Goal: Task Accomplishment & Management: Manage account settings

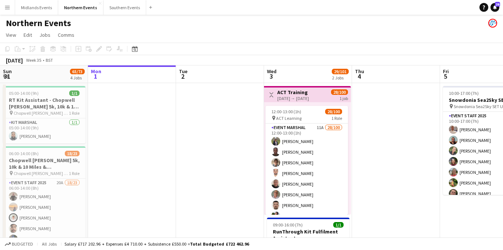
click at [7, 8] on app-icon "Menu" at bounding box center [7, 7] width 6 height 6
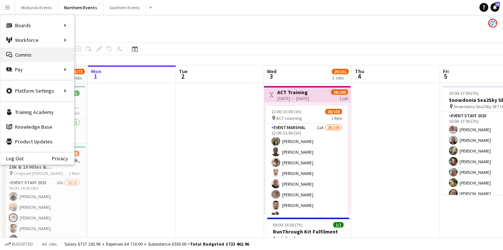
click at [24, 55] on link "Comms Comms" at bounding box center [37, 54] width 74 height 15
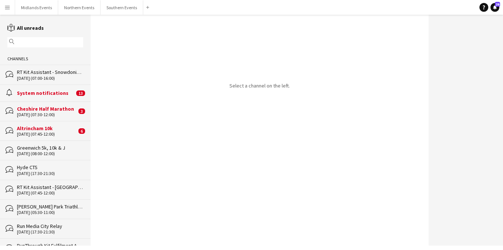
click at [69, 112] on div "Cheshire Half Marathon" at bounding box center [47, 109] width 60 height 7
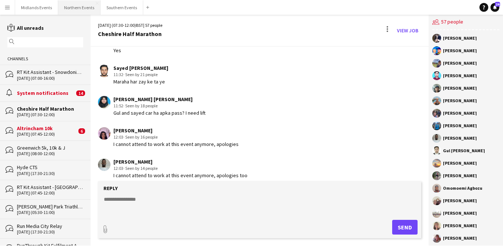
click at [82, 9] on button "Northern Events Close" at bounding box center [79, 7] width 42 height 14
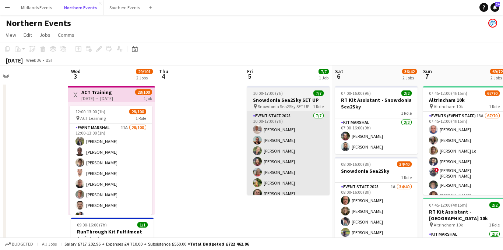
scroll to position [0, 251]
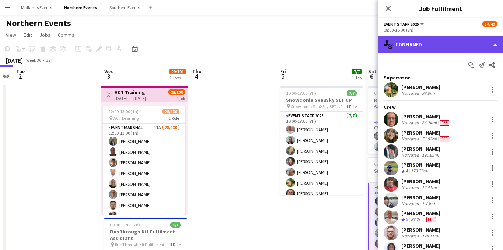
click at [449, 43] on div "single-neutral-actions-check-2 Confirmed" at bounding box center [440, 45] width 125 height 18
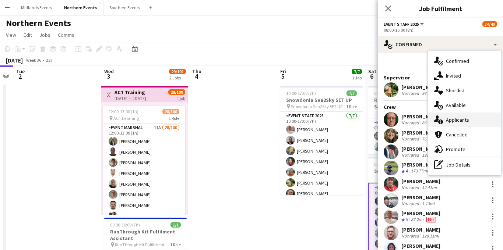
click at [457, 117] on div "single-neutral-actions-information Applicants" at bounding box center [464, 120] width 73 height 15
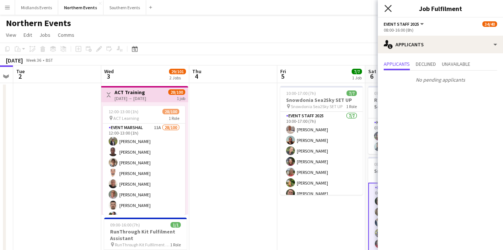
click at [389, 11] on icon "Close pop-in" at bounding box center [387, 8] width 7 height 7
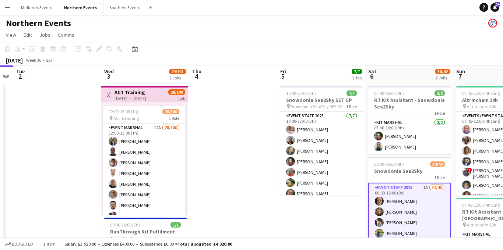
click at [8, 6] on app-icon "Menu" at bounding box center [7, 7] width 6 height 6
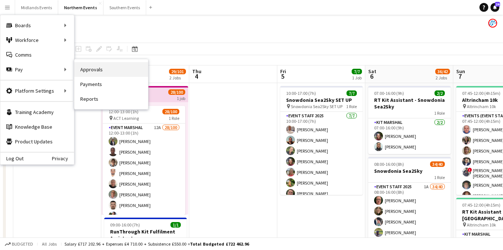
click at [89, 68] on link "Approvals" at bounding box center [111, 69] width 74 height 15
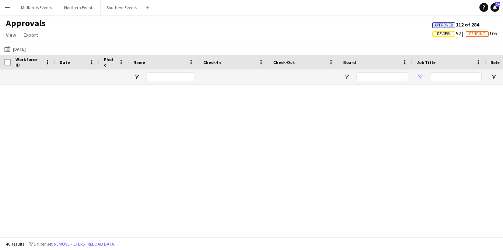
type input "****"
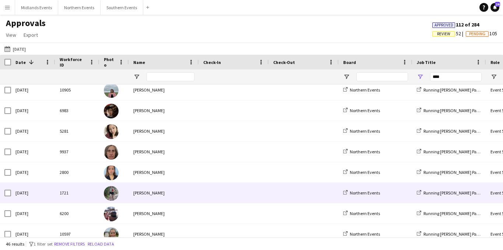
scroll to position [293, 0]
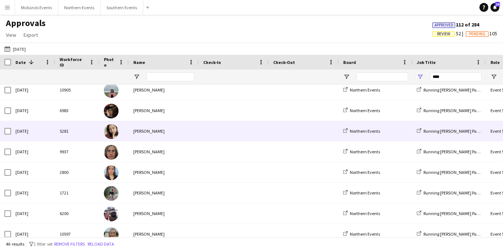
click at [148, 125] on div "[PERSON_NAME]" at bounding box center [164, 131] width 70 height 20
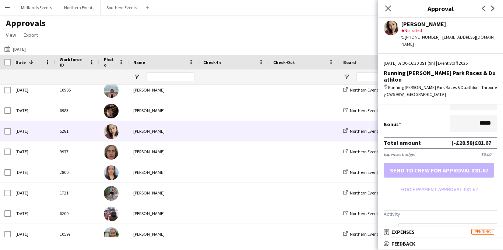
scroll to position [228, 0]
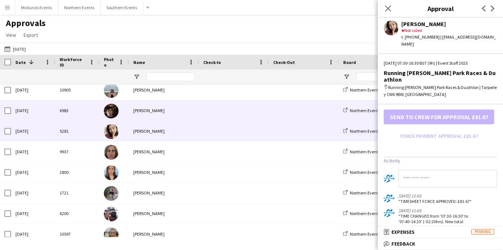
click at [171, 111] on div "[PERSON_NAME]" at bounding box center [164, 111] width 70 height 20
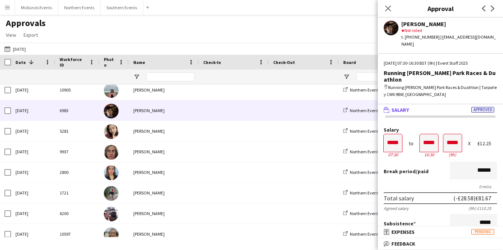
scroll to position [213, 0]
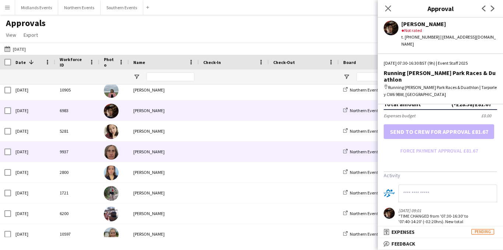
click at [164, 155] on div "[PERSON_NAME]" at bounding box center [164, 152] width 70 height 20
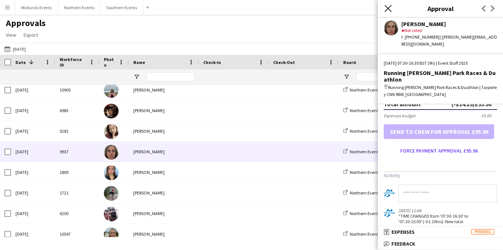
click at [386, 10] on icon at bounding box center [387, 8] width 7 height 7
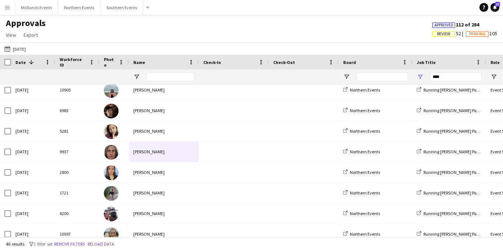
click at [8, 9] on app-icon "Menu" at bounding box center [7, 7] width 6 height 6
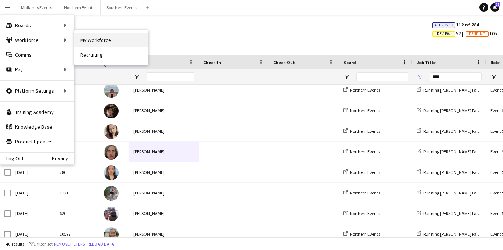
click at [102, 40] on link "My Workforce" at bounding box center [111, 40] width 74 height 15
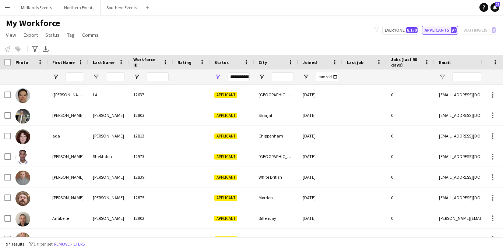
click at [439, 30] on button "Applicants 97" at bounding box center [440, 30] width 36 height 9
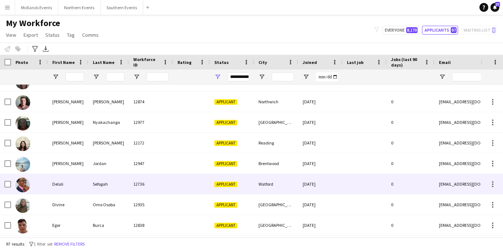
scroll to position [344, 0]
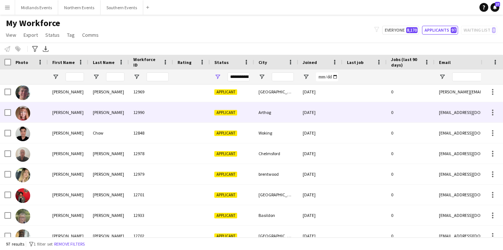
click at [184, 119] on div at bounding box center [191, 112] width 37 height 20
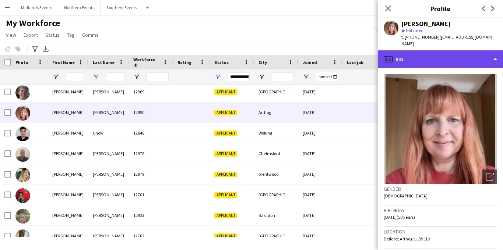
click at [470, 50] on div "profile Bio" at bounding box center [440, 59] width 125 height 18
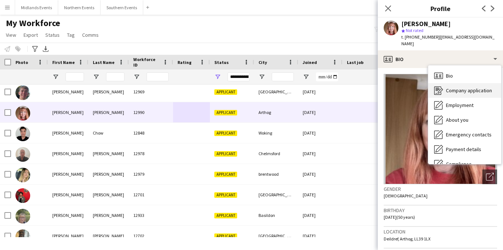
click at [465, 87] on span "Company application" at bounding box center [469, 90] width 46 height 7
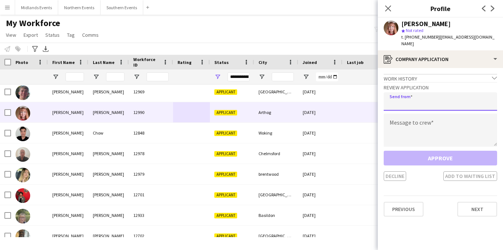
click at [447, 98] on input "email" at bounding box center [440, 101] width 113 height 18
type input "**********"
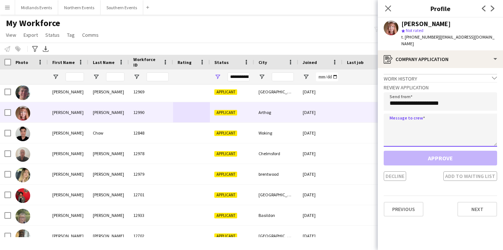
click at [433, 118] on textarea at bounding box center [440, 130] width 113 height 33
paste textarea "**********"
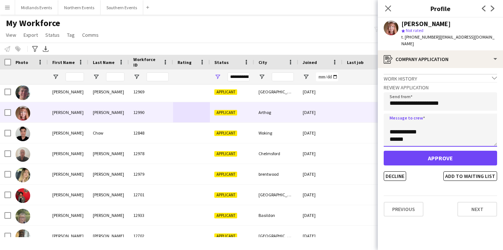
type textarea "**********"
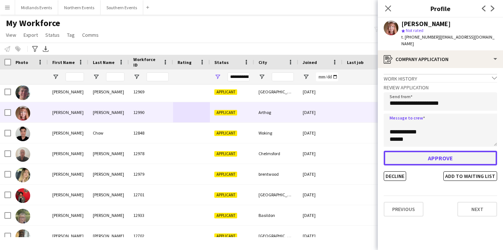
click at [429, 153] on button "Approve" at bounding box center [440, 158] width 113 height 15
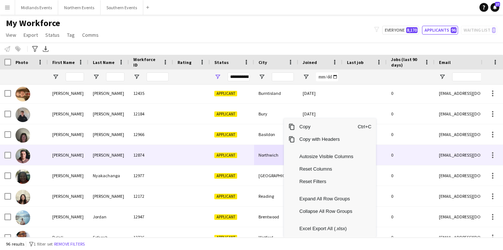
click at [267, 154] on div "Northwich" at bounding box center [276, 155] width 44 height 20
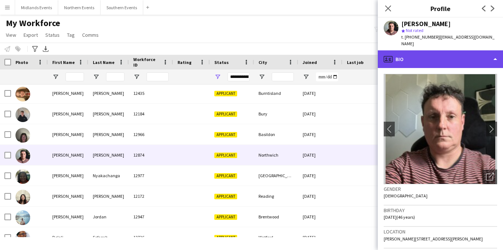
click at [435, 53] on div "profile Bio" at bounding box center [440, 59] width 125 height 18
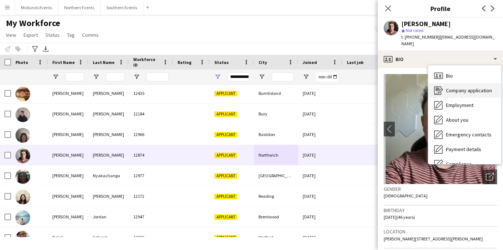
click at [454, 87] on span "Company application" at bounding box center [469, 90] width 46 height 7
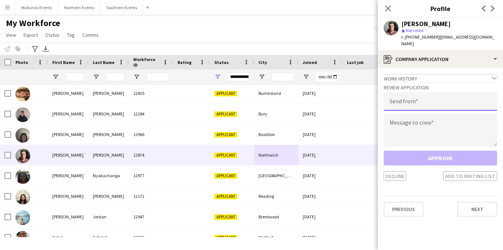
click at [437, 93] on input "email" at bounding box center [440, 101] width 113 height 18
type input "**********"
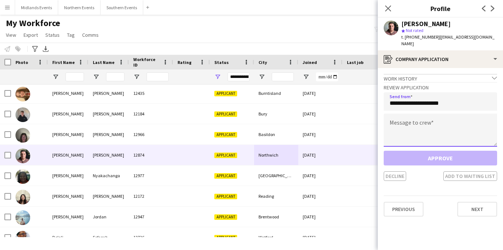
click at [418, 118] on textarea at bounding box center [440, 130] width 113 height 33
paste textarea "**********"
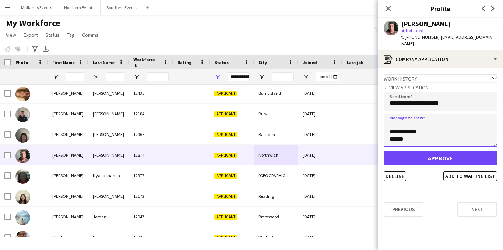
type textarea "**********"
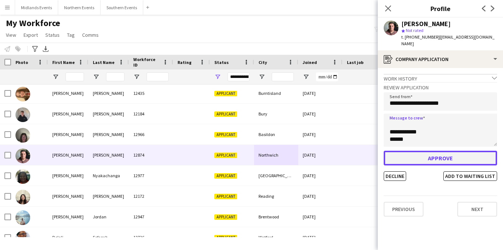
click at [416, 151] on button "Approve" at bounding box center [440, 158] width 113 height 15
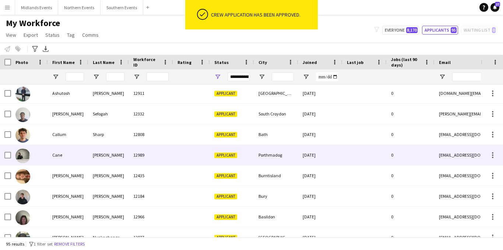
click at [267, 154] on div "Porthmadog" at bounding box center [276, 155] width 44 height 20
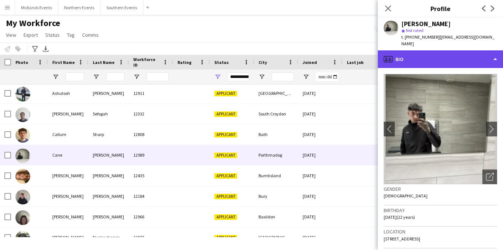
click at [444, 50] on div "profile Bio" at bounding box center [440, 59] width 125 height 18
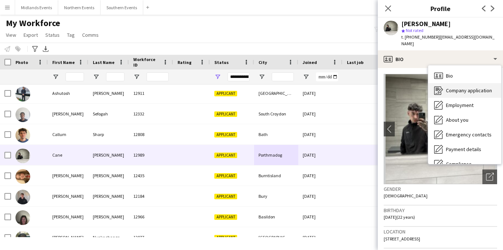
click at [461, 88] on div "Company application Company application" at bounding box center [464, 90] width 73 height 15
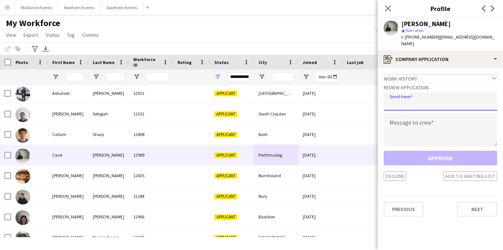
click at [426, 96] on input "email" at bounding box center [440, 101] width 113 height 18
type input "**********"
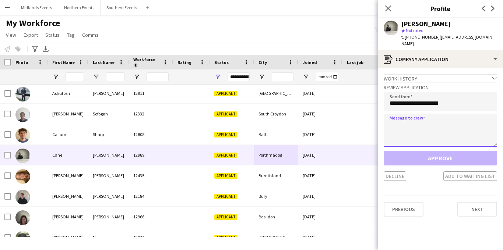
click at [407, 118] on textarea at bounding box center [440, 130] width 113 height 33
paste textarea "**********"
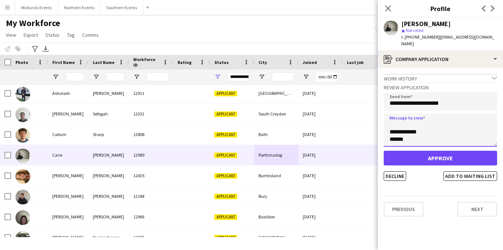
type textarea "**********"
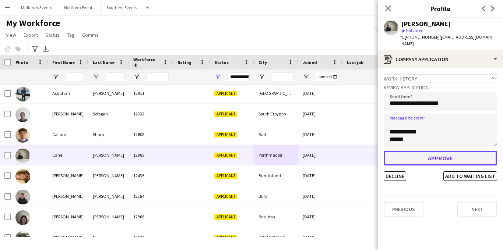
click at [406, 154] on button "Approve" at bounding box center [440, 158] width 113 height 15
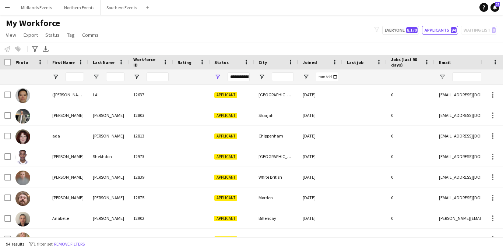
click at [6, 9] on app-icon "Menu" at bounding box center [7, 7] width 6 height 6
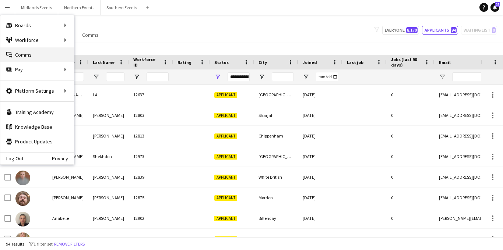
click at [34, 52] on link "Comms Comms" at bounding box center [37, 54] width 74 height 15
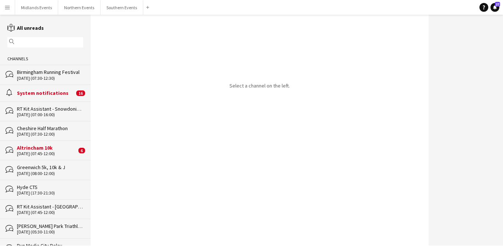
click at [8, 8] on app-icon "Menu" at bounding box center [7, 7] width 6 height 6
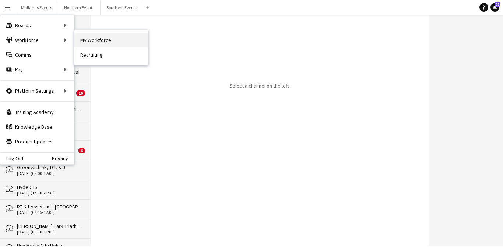
click at [109, 33] on link "My Workforce" at bounding box center [111, 40] width 74 height 15
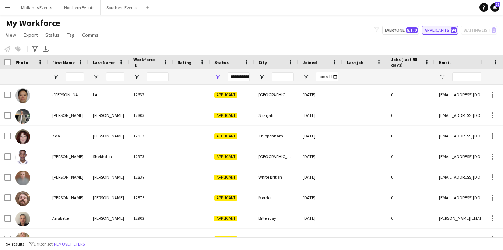
click at [438, 27] on button "Applicants 94" at bounding box center [440, 30] width 36 height 9
click at [405, 28] on button "Everyone 8,170" at bounding box center [400, 30] width 37 height 9
type input "**********"
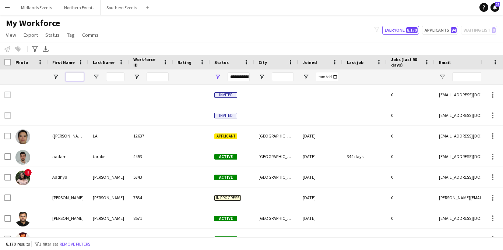
click at [79, 77] on input "First Name Filter Input" at bounding box center [75, 77] width 18 height 9
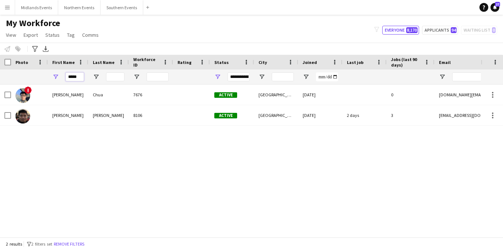
type input "*****"
click at [113, 78] on input "Last Name Filter Input" at bounding box center [115, 77] width 18 height 9
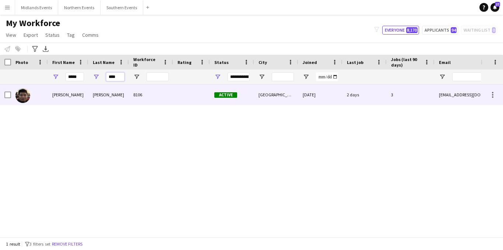
type input "****"
click at [89, 99] on div "[PERSON_NAME]" at bounding box center [108, 95] width 41 height 20
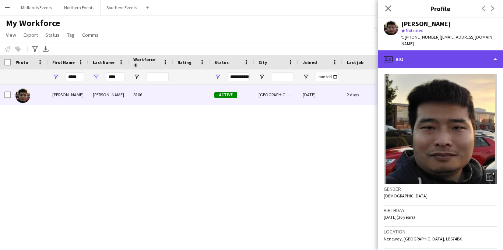
click at [455, 56] on div "profile Bio" at bounding box center [440, 59] width 125 height 18
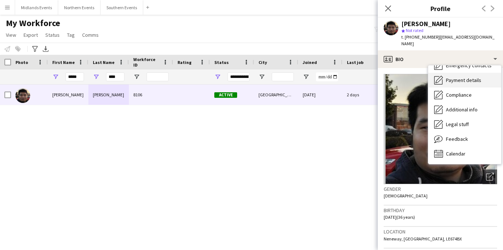
click at [464, 80] on div "Payment details Payment details" at bounding box center [464, 80] width 73 height 15
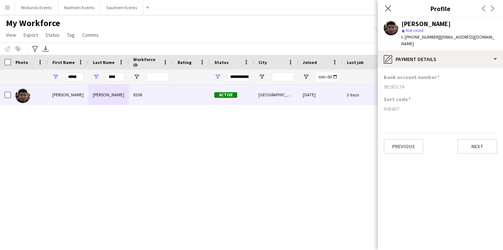
drag, startPoint x: 405, startPoint y: 83, endPoint x: 380, endPoint y: 83, distance: 25.4
click at [380, 83] on app-section-data-types "Bank account number [FINANCIAL_ID] Sort code [FINANCIAL_ID] Previous Next" at bounding box center [440, 159] width 125 height 182
copy div "98285174"
drag, startPoint x: 401, startPoint y: 105, endPoint x: 383, endPoint y: 103, distance: 18.1
click at [383, 103] on app-section-data-types "Bank account number [FINANCIAL_ID] Sort code [FINANCIAL_ID] Previous Next" at bounding box center [440, 159] width 125 height 182
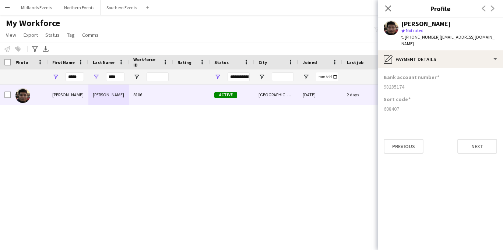
copy div "608407"
click at [387, 7] on icon at bounding box center [388, 9] width 6 height 6
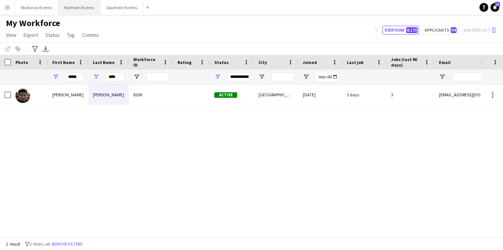
click at [70, 9] on button "Northern Events Close" at bounding box center [79, 7] width 42 height 14
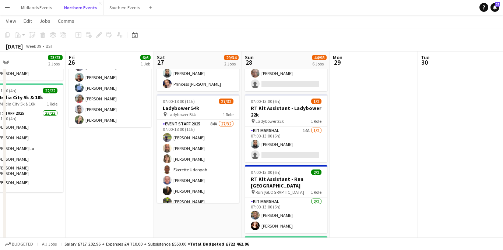
scroll to position [63, 0]
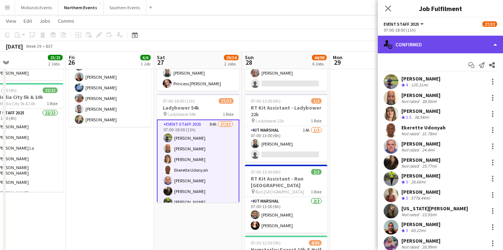
click at [450, 39] on div "single-neutral-actions-check-2 Confirmed" at bounding box center [440, 45] width 125 height 18
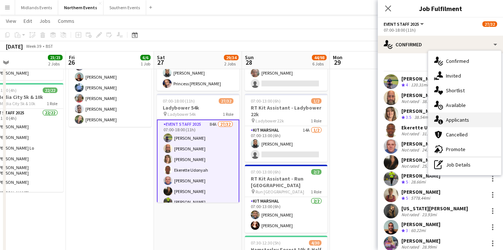
click at [460, 117] on div "single-neutral-actions-information Applicants" at bounding box center [464, 120] width 73 height 15
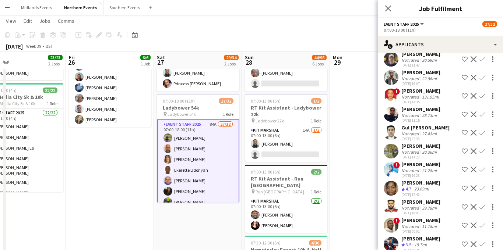
scroll to position [0, 0]
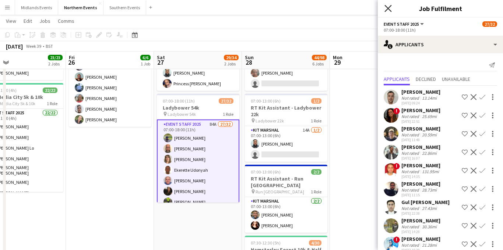
click at [388, 10] on icon "Close pop-in" at bounding box center [387, 8] width 7 height 7
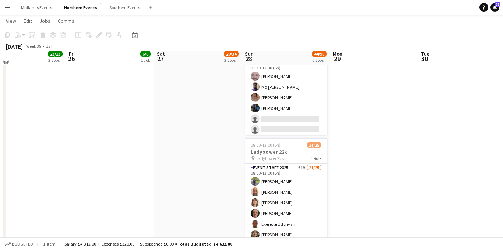
scroll to position [315, 0]
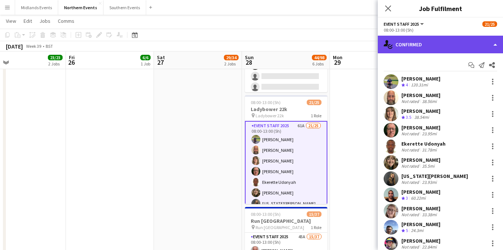
click at [448, 46] on div "single-neutral-actions-check-2 Confirmed" at bounding box center [440, 45] width 125 height 18
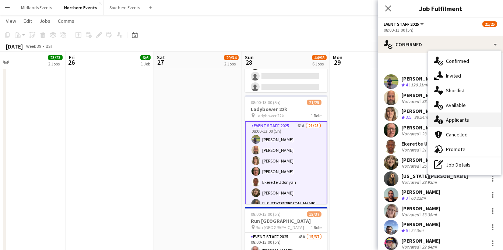
click at [456, 122] on div "single-neutral-actions-information Applicants" at bounding box center [464, 120] width 73 height 15
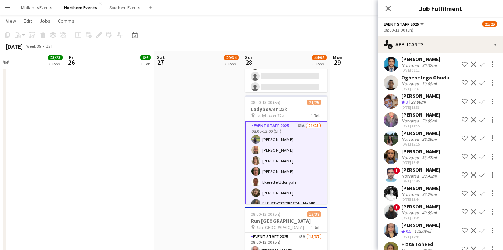
scroll to position [559, 0]
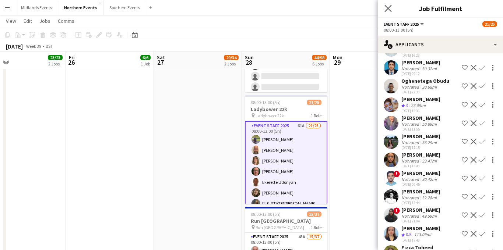
click at [392, 11] on app-icon "Close pop-in" at bounding box center [388, 8] width 11 height 11
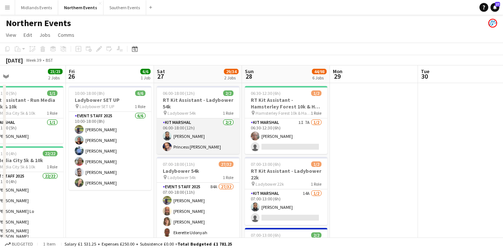
scroll to position [13, 0]
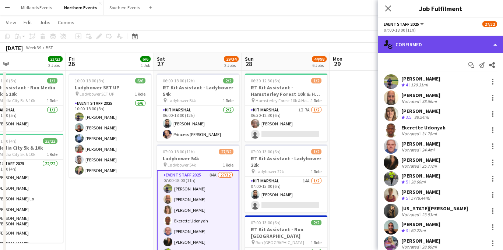
click at [434, 47] on div "single-neutral-actions-check-2 Confirmed" at bounding box center [440, 45] width 125 height 18
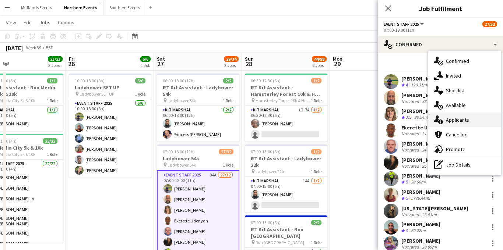
click at [451, 117] on div "single-neutral-actions-information Applicants" at bounding box center [464, 120] width 73 height 15
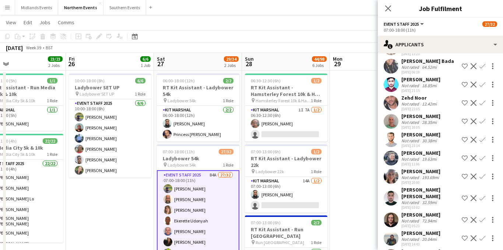
scroll to position [1389, 0]
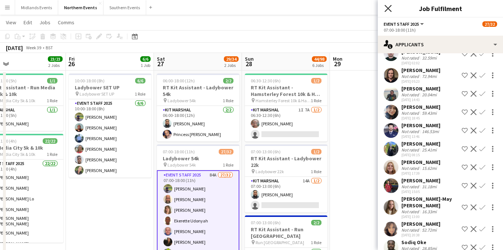
click at [386, 6] on icon at bounding box center [387, 8] width 7 height 7
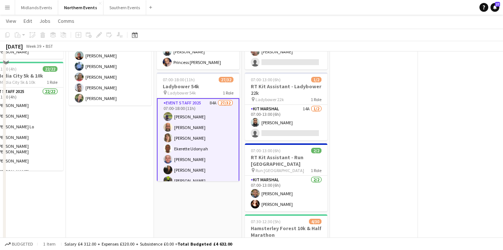
scroll to position [57, 0]
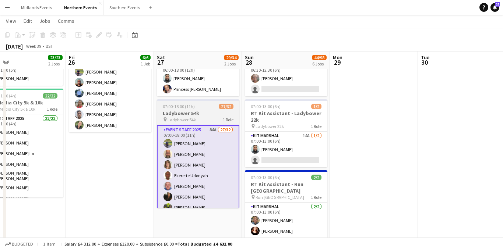
click at [209, 115] on h3 "Ladybower 54k" at bounding box center [198, 113] width 82 height 7
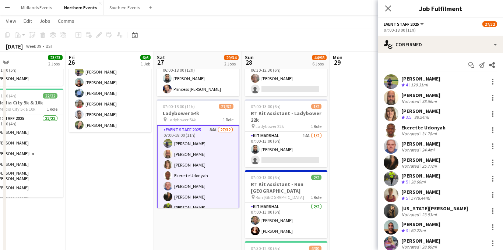
scroll to position [362, 0]
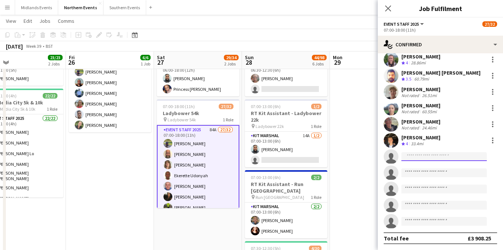
click at [408, 156] on input at bounding box center [443, 156] width 85 height 9
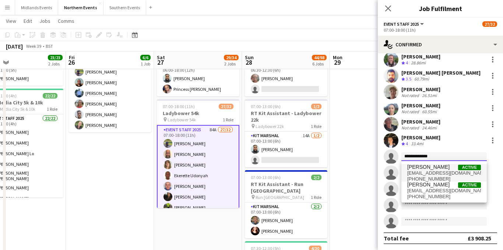
type input "**********"
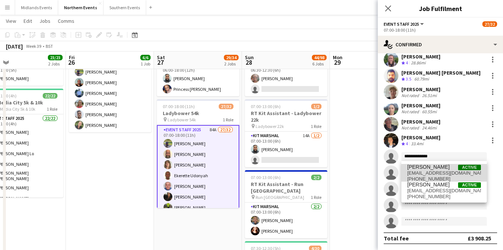
click at [429, 170] on span "[EMAIL_ADDRESS][DOMAIN_NAME]" at bounding box center [444, 173] width 74 height 6
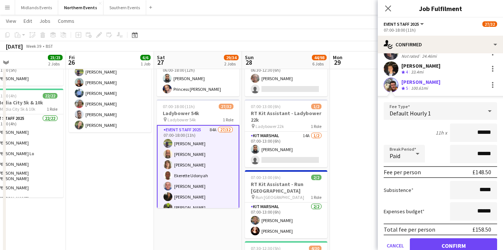
scroll to position [471, 0]
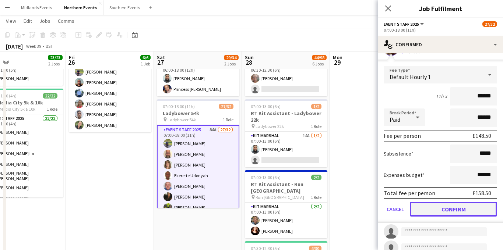
click at [441, 209] on button "Confirm" at bounding box center [453, 209] width 87 height 15
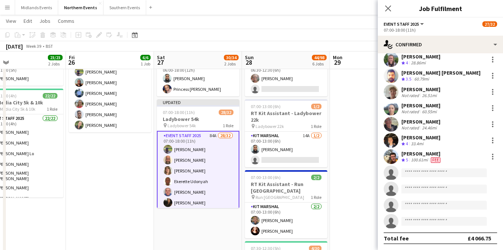
scroll to position [362, 0]
click at [414, 175] on input at bounding box center [443, 173] width 85 height 9
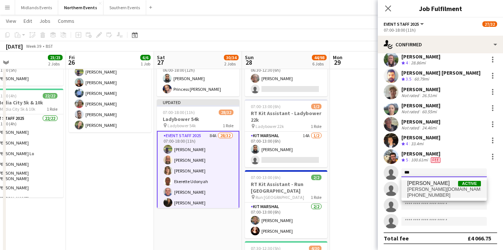
type input "***"
click at [420, 184] on span "[PERSON_NAME]" at bounding box center [428, 183] width 42 height 6
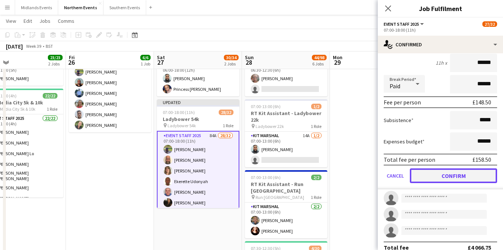
click at [447, 179] on button "Confirm" at bounding box center [453, 176] width 87 height 15
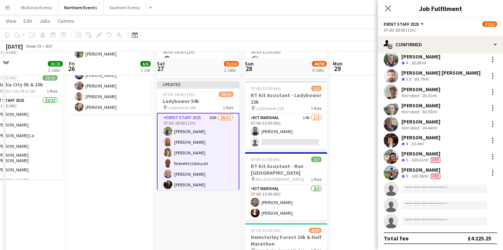
scroll to position [81, 0]
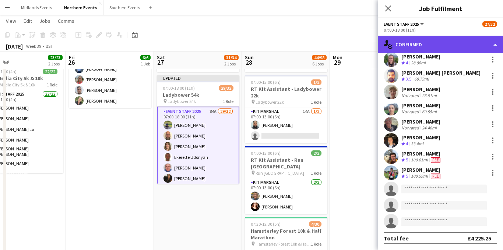
click at [439, 47] on div "single-neutral-actions-check-2 Confirmed" at bounding box center [440, 45] width 125 height 18
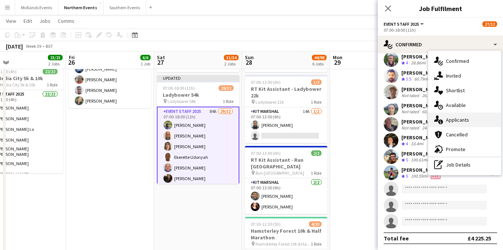
click at [457, 119] on div "single-neutral-actions-information Applicants" at bounding box center [464, 120] width 73 height 15
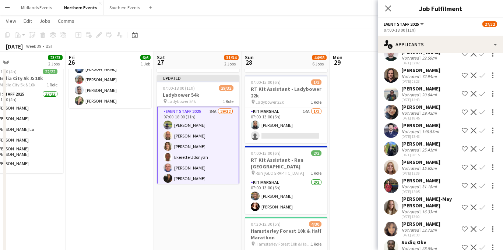
scroll to position [1387, 0]
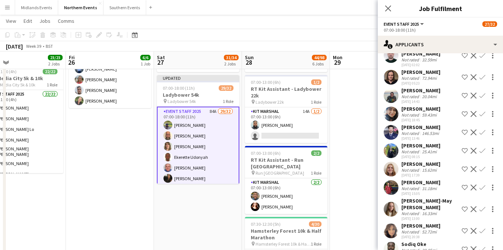
click at [480, 228] on app-icon "Confirm" at bounding box center [482, 231] width 6 height 6
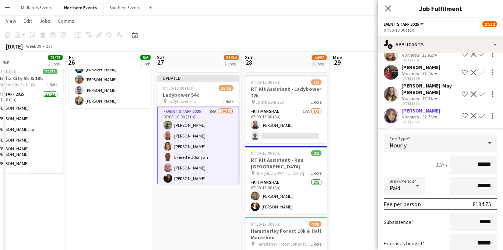
scroll to position [1556, 0]
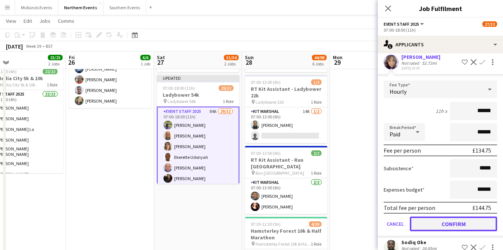
click at [444, 217] on button "Confirm" at bounding box center [453, 224] width 87 height 15
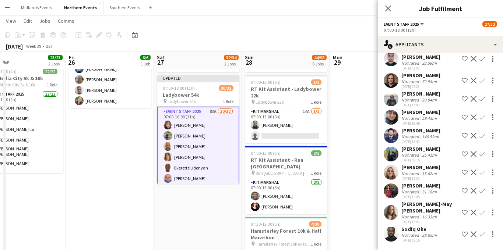
scroll to position [1370, 0]
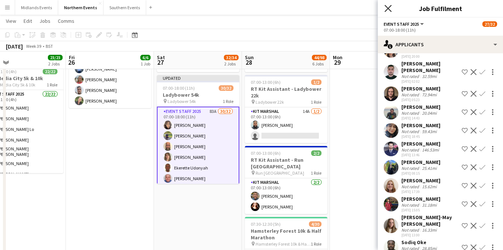
click at [388, 9] on icon at bounding box center [387, 8] width 7 height 7
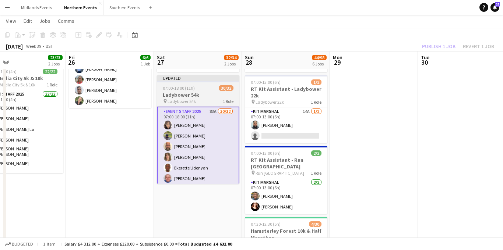
click at [198, 91] on app-job-card "Updated 07:00-18:00 (11h) 30/32 Ladybower 54k pin Ladybower 54k 1 Role Event St…" at bounding box center [198, 129] width 82 height 109
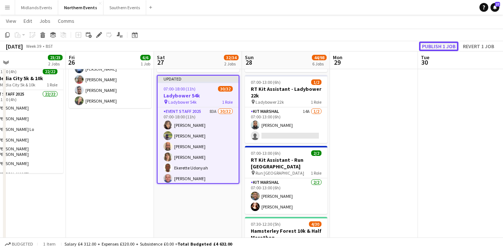
click at [432, 47] on button "Publish 1 job" at bounding box center [438, 47] width 39 height 10
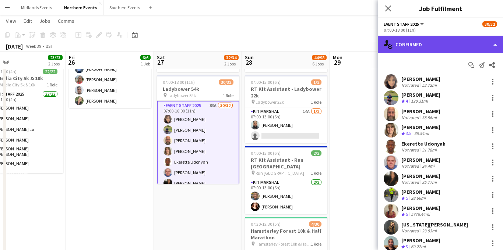
click at [452, 44] on div "single-neutral-actions-check-2 Confirmed" at bounding box center [440, 45] width 125 height 18
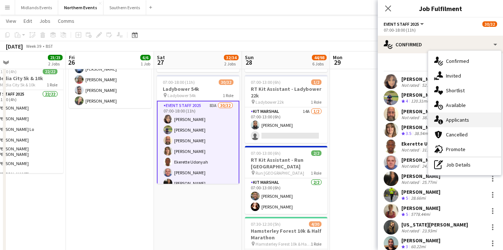
click at [456, 123] on div "single-neutral-actions-information Applicants" at bounding box center [464, 120] width 73 height 15
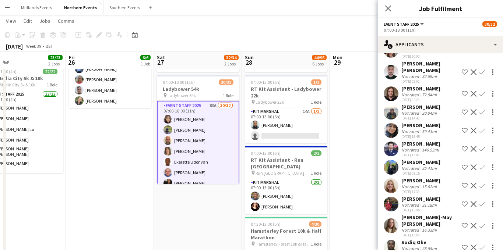
click at [432, 166] on div "25.41mi" at bounding box center [429, 169] width 18 height 6
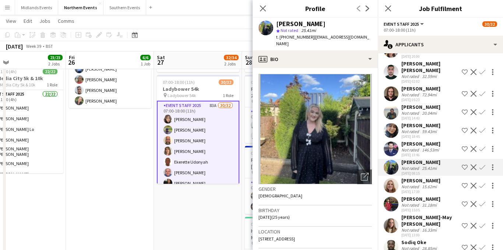
click at [432, 166] on div "25.41mi" at bounding box center [429, 169] width 18 height 6
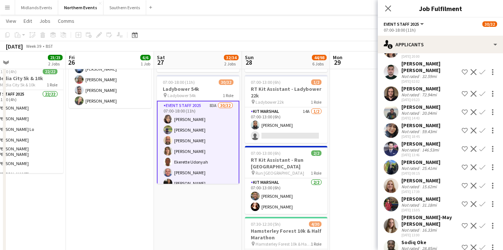
click at [426, 190] on div "[DATE] 17:39" at bounding box center [420, 192] width 39 height 5
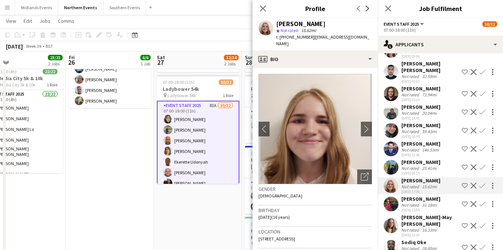
click at [425, 184] on div "15.62mi" at bounding box center [429, 187] width 18 height 6
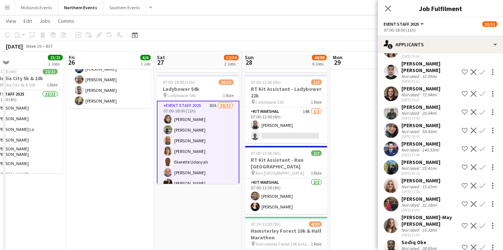
click at [422, 228] on div "16.33mi" at bounding box center [429, 231] width 18 height 6
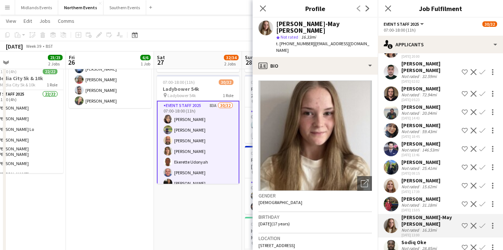
click at [443, 214] on div "[PERSON_NAME]-May [PERSON_NAME] Not rated 16.33mi [DATE] 13:00 Shortlist crew D…" at bounding box center [440, 226] width 125 height 24
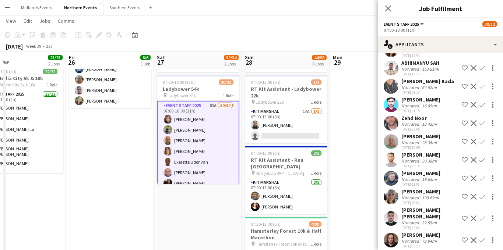
scroll to position [1222, 0]
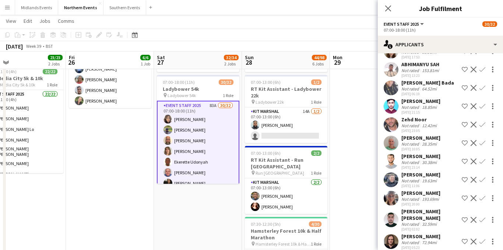
click at [434, 140] on div "[PERSON_NAME]" at bounding box center [420, 138] width 39 height 7
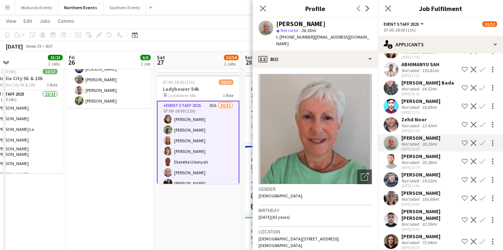
click at [482, 143] on app-icon "Confirm" at bounding box center [482, 143] width 6 height 6
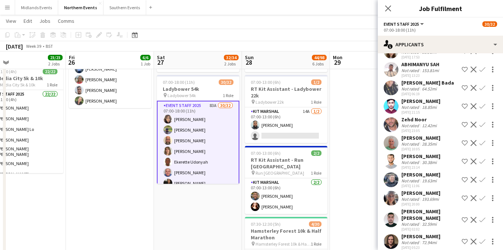
click at [482, 143] on app-icon "Confirm" at bounding box center [482, 143] width 6 height 6
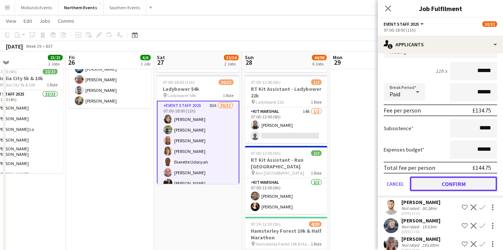
click at [448, 185] on button "Confirm" at bounding box center [453, 184] width 87 height 15
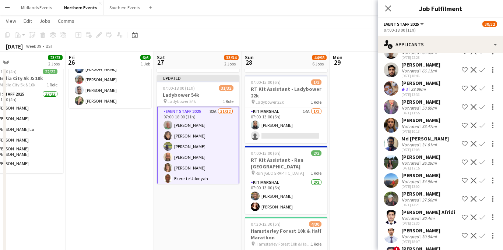
scroll to position [809, 0]
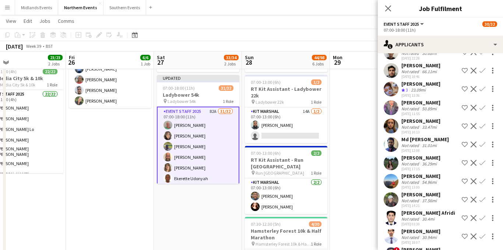
click at [433, 183] on div "54.96mi" at bounding box center [429, 183] width 18 height 6
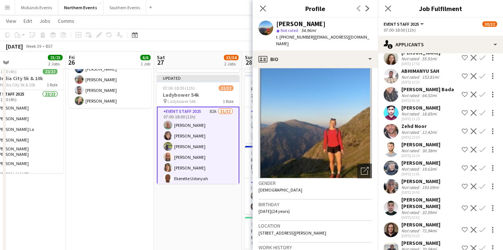
scroll to position [1352, 0]
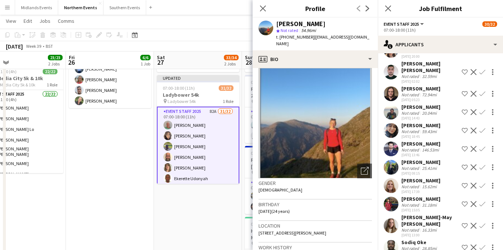
click at [484, 165] on app-icon "Confirm" at bounding box center [482, 168] width 6 height 6
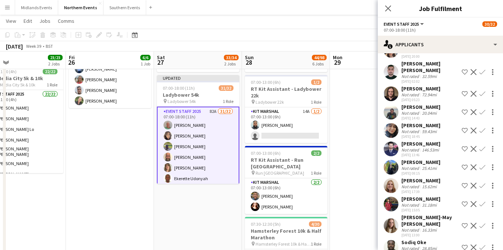
click at [482, 165] on app-icon "Confirm" at bounding box center [482, 168] width 6 height 6
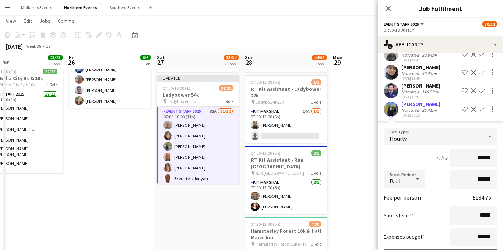
scroll to position [1519, 0]
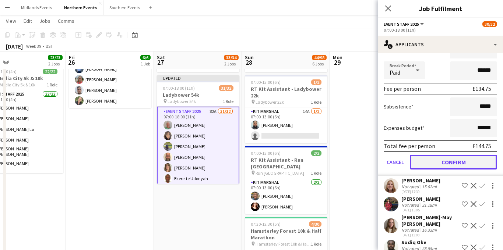
click at [454, 158] on button "Confirm" at bounding box center [453, 162] width 87 height 15
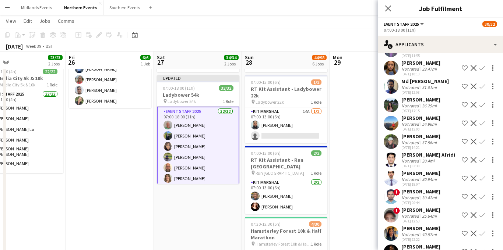
scroll to position [872, 0]
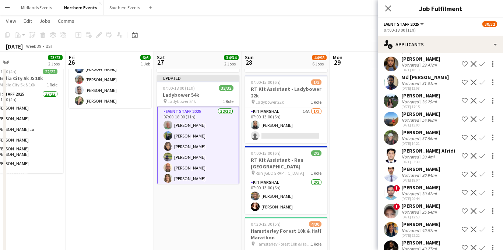
click at [483, 120] on app-icon "Confirm" at bounding box center [482, 119] width 6 height 6
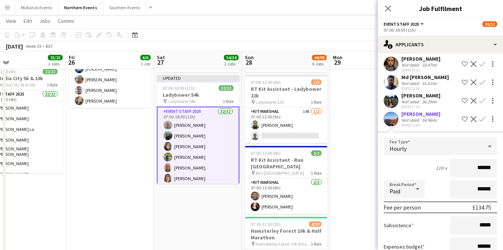
scroll to position [968, 0]
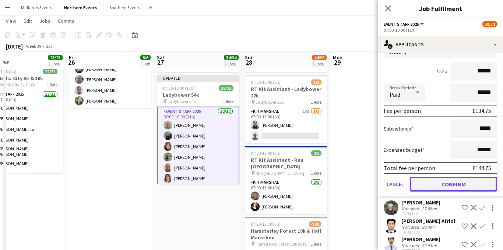
click at [446, 182] on button "Confirm" at bounding box center [453, 184] width 87 height 15
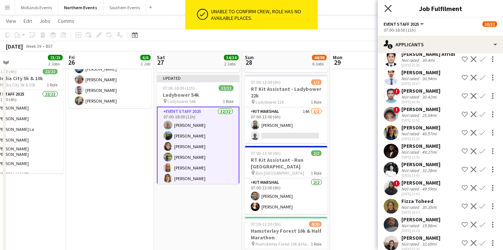
click at [389, 9] on icon at bounding box center [387, 8] width 7 height 7
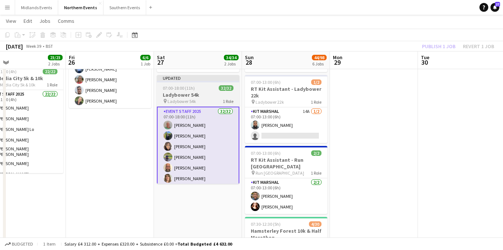
click at [192, 97] on h3 "Ladybower 54k" at bounding box center [198, 95] width 82 height 7
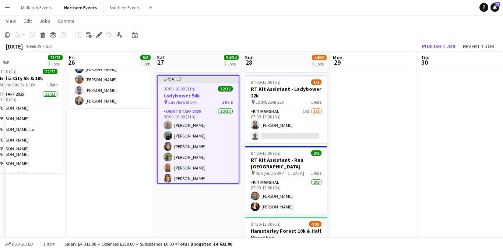
click at [98, 35] on icon at bounding box center [99, 35] width 4 height 4
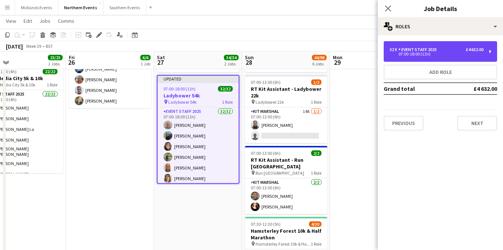
click at [410, 54] on div "07:00-18:00 (11h)" at bounding box center [437, 54] width 94 height 4
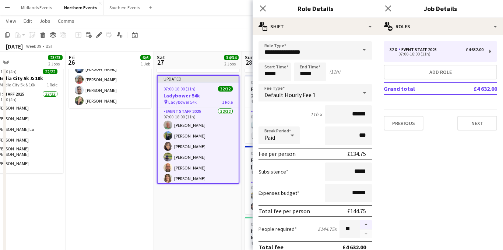
click at [366, 225] on button "button" at bounding box center [366, 225] width 12 height 10
type input "**"
click at [264, 8] on icon at bounding box center [262, 8] width 7 height 7
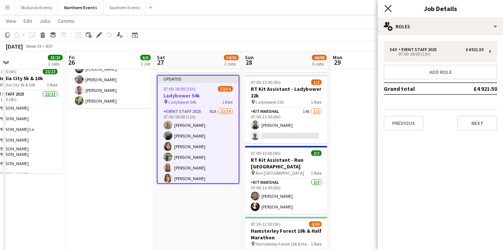
click at [390, 8] on icon "Close pop-in" at bounding box center [387, 8] width 7 height 7
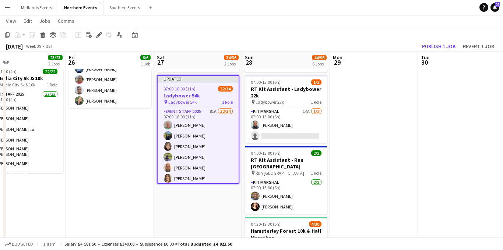
click at [184, 96] on h3 "Ladybower 54k" at bounding box center [198, 95] width 81 height 7
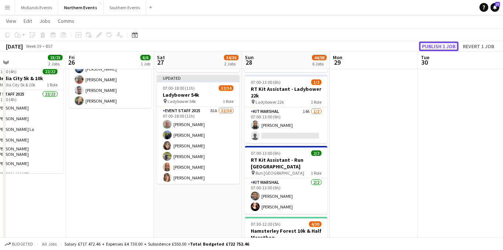
click at [446, 46] on button "Publish 1 job" at bounding box center [438, 47] width 39 height 10
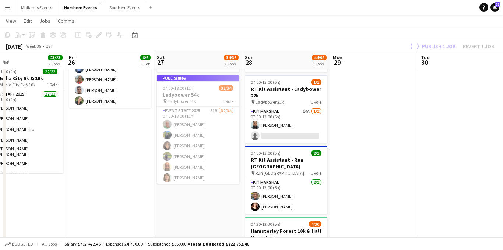
click at [208, 151] on app-job-card "Publishing 07:00-18:00 (11h) 32/34 Ladybower 54k pin Ladybower 54k 1 Role Event…" at bounding box center [198, 129] width 82 height 109
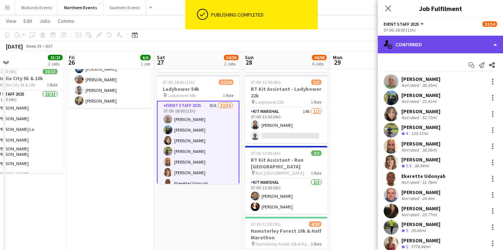
click at [462, 46] on div "single-neutral-actions-check-2 Confirmed" at bounding box center [440, 45] width 125 height 18
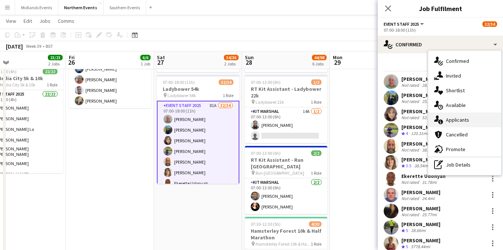
click at [462, 122] on div "single-neutral-actions-information Applicants" at bounding box center [464, 120] width 73 height 15
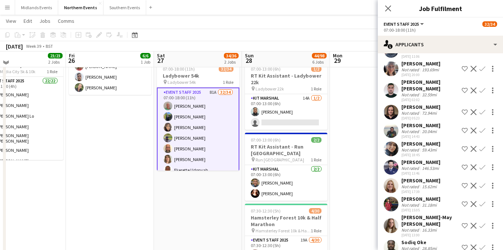
scroll to position [96, 0]
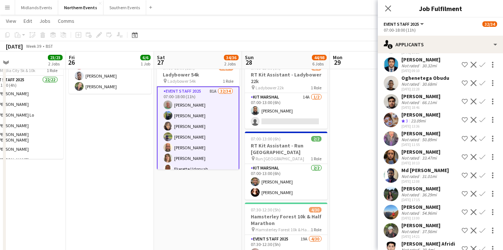
click at [482, 213] on app-icon "Confirm" at bounding box center [482, 213] width 6 height 6
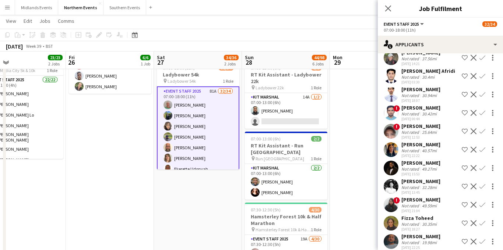
scroll to position [1025, 0]
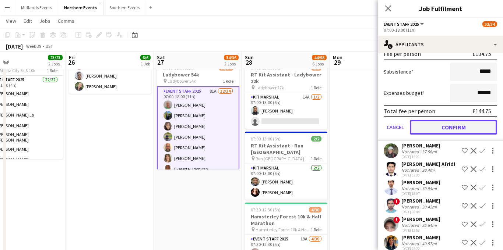
click at [441, 128] on button "Confirm" at bounding box center [453, 127] width 87 height 15
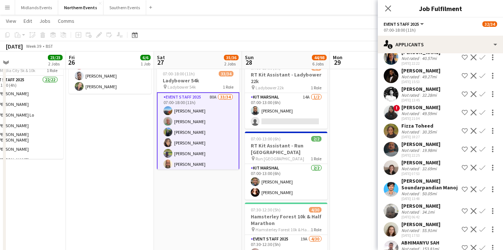
scroll to position [840, 0]
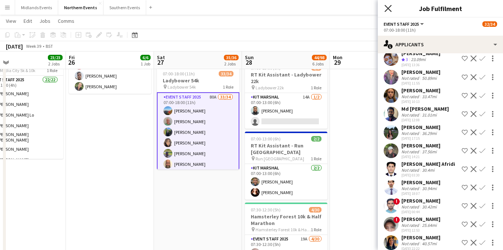
click at [390, 11] on icon "Close pop-in" at bounding box center [387, 8] width 7 height 7
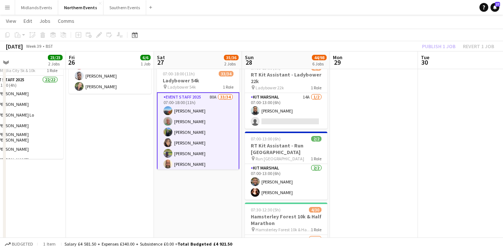
click at [180, 87] on span "Ladybower 54k" at bounding box center [182, 87] width 28 height 6
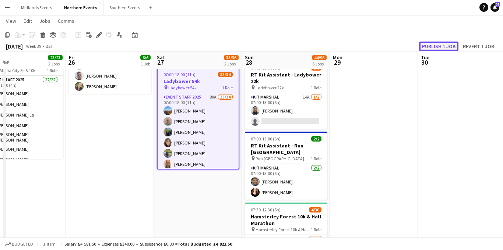
click at [431, 48] on button "Publish 1 job" at bounding box center [438, 47] width 39 height 10
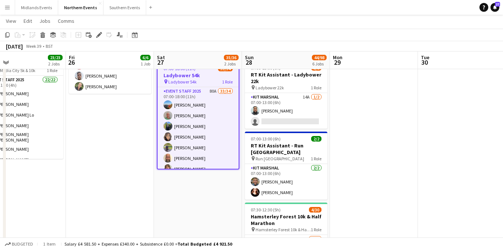
click at [0, 10] on button "Menu" at bounding box center [7, 7] width 15 height 15
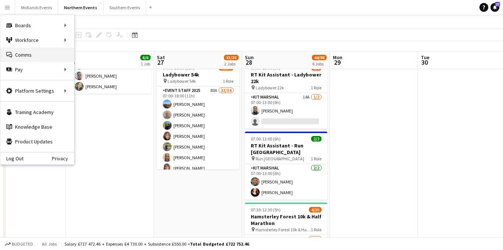
click at [22, 54] on link "Comms Comms" at bounding box center [37, 54] width 74 height 15
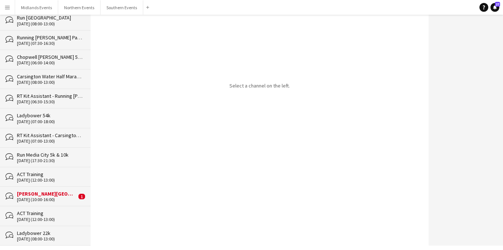
scroll to position [355, 0]
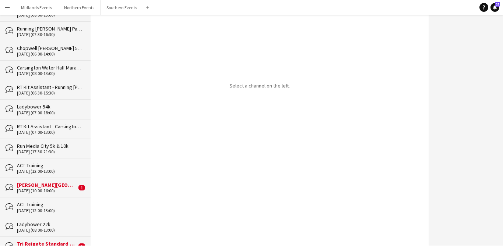
click at [59, 111] on div "[DATE] (07:00-18:00)" at bounding box center [50, 112] width 66 height 5
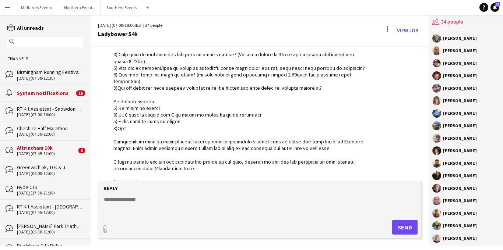
scroll to position [83, 0]
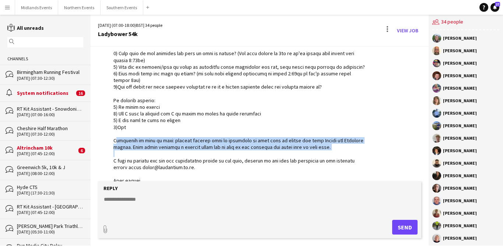
drag, startPoint x: 113, startPoint y: 133, endPoint x: 338, endPoint y: 145, distance: 226.0
click at [338, 145] on div "RunThrough Events 11:16 · Seen by 26 people" at bounding box center [233, 90] width 271 height 201
copy div "Something to keep in mind: camping pitches will be available on site free of ch…"
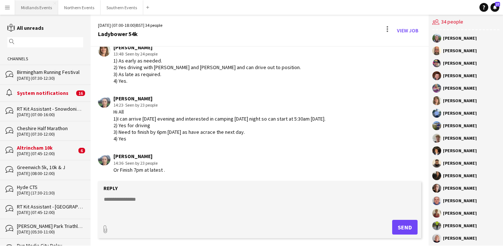
scroll to position [1117, 0]
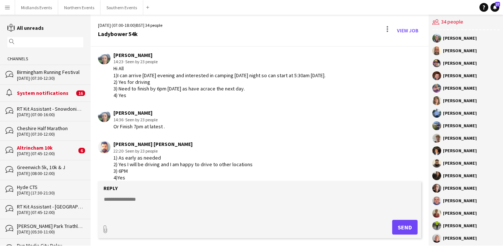
click at [3, 7] on button "Menu" at bounding box center [7, 7] width 15 height 15
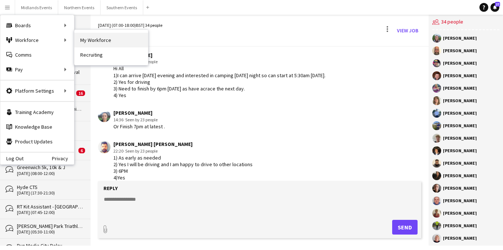
click at [88, 40] on link "My Workforce" at bounding box center [111, 40] width 74 height 15
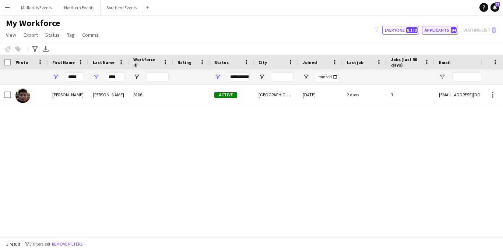
click at [444, 31] on button "Applicants 94" at bounding box center [440, 30] width 36 height 9
type input "**********"
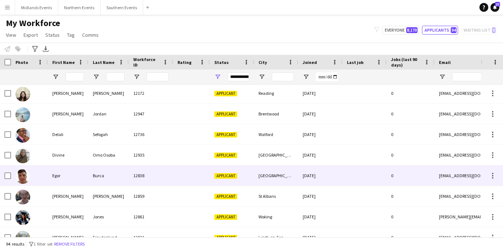
scroll to position [356, 0]
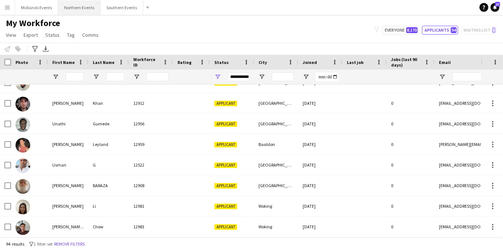
click at [75, 13] on button "Northern Events Close" at bounding box center [79, 7] width 42 height 14
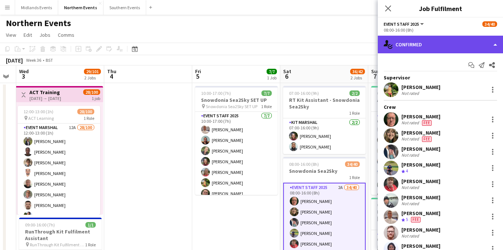
click at [436, 38] on div "single-neutral-actions-check-2 Confirmed" at bounding box center [440, 45] width 125 height 18
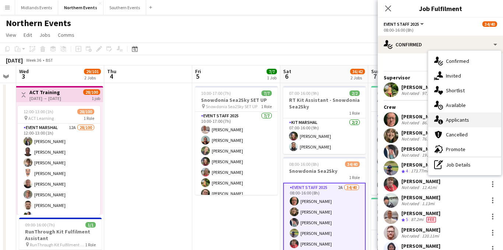
click at [451, 119] on div "single-neutral-actions-information Applicants" at bounding box center [464, 120] width 73 height 15
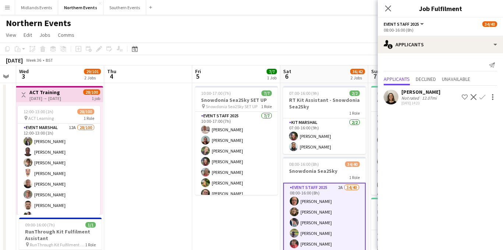
click at [482, 97] on app-icon "Confirm" at bounding box center [482, 97] width 6 height 6
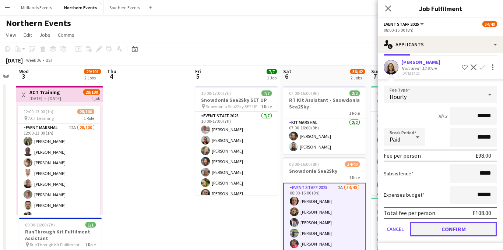
click at [431, 232] on button "Confirm" at bounding box center [453, 229] width 87 height 15
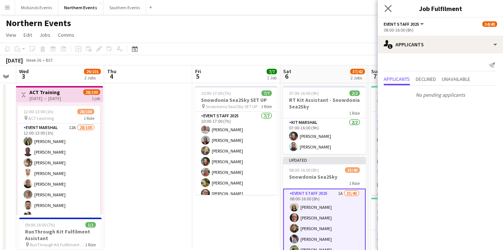
click at [388, 4] on app-icon "Close pop-in" at bounding box center [388, 8] width 11 height 11
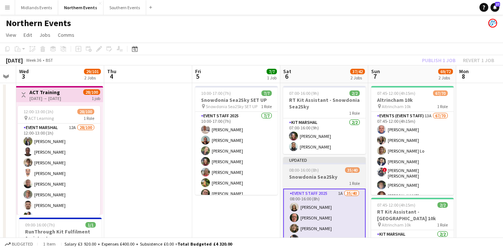
click at [326, 174] on h3 "Snowdonia Sea2Sky" at bounding box center [324, 177] width 82 height 7
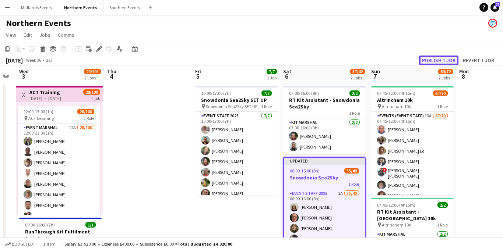
click at [432, 61] on button "Publish 1 job" at bounding box center [438, 61] width 39 height 10
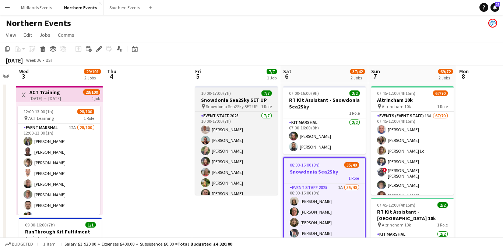
click at [243, 104] on span "Snowdonia Sea2Sky SET UP" at bounding box center [232, 107] width 52 height 6
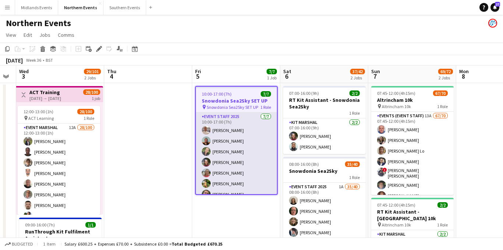
click at [237, 131] on app-card-role "Event Staff 2025 [DATE] 10:00-17:00 (7h) [PERSON_NAME] [PERSON_NAME] [PERSON_NA…" at bounding box center [236, 157] width 81 height 89
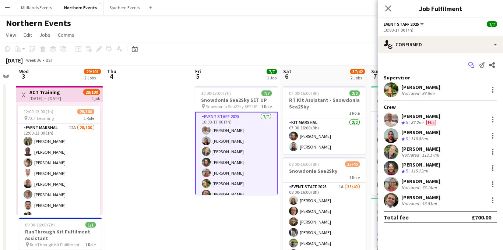
click at [471, 65] on icon at bounding box center [473, 67] width 4 height 4
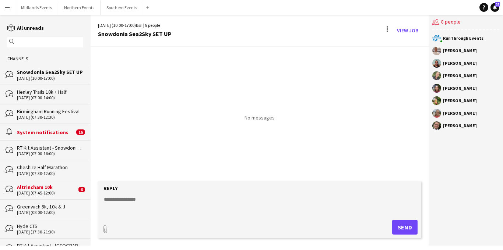
click at [131, 200] on textarea at bounding box center [261, 205] width 316 height 19
paste textarea "**********"
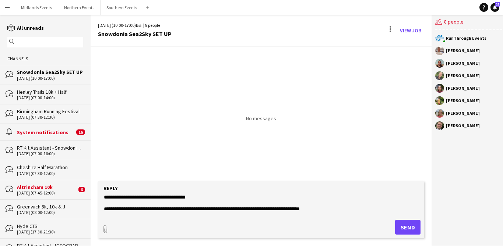
scroll to position [77, 0]
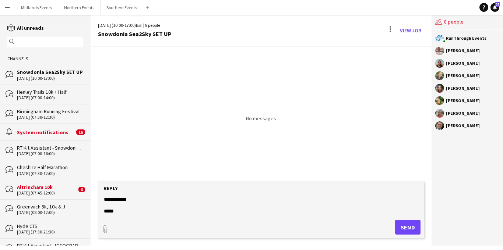
type textarea "**********"
click at [398, 229] on button "Send" at bounding box center [407, 227] width 25 height 15
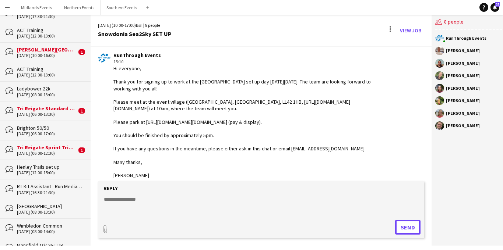
scroll to position [551, 0]
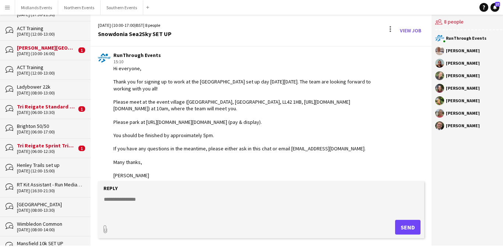
click at [53, 130] on div "[DATE] (06:00-17:00)" at bounding box center [50, 132] width 66 height 5
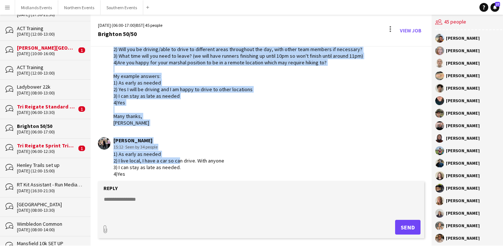
scroll to position [106, 0]
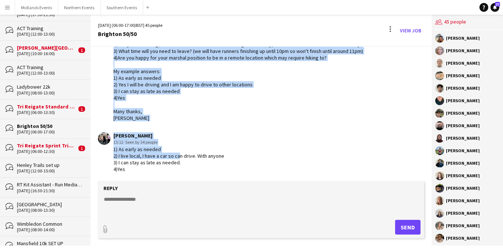
drag, startPoint x: 114, startPoint y: 71, endPoint x: 180, endPoint y: 116, distance: 79.6
click at [180, 116] on div "Hey everyone, Thanks so much for signing up to work at the RunThrough Trails Br…" at bounding box center [241, 51] width 257 height 141
copy div "Hey everyone, Thanks so much for signing up to work at the RunThrough Trails Br…"
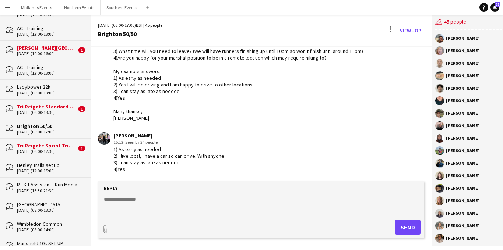
click at [115, 202] on textarea at bounding box center [261, 205] width 316 height 19
paste textarea "**********"
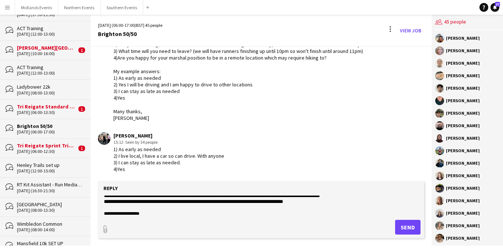
scroll to position [0, 0]
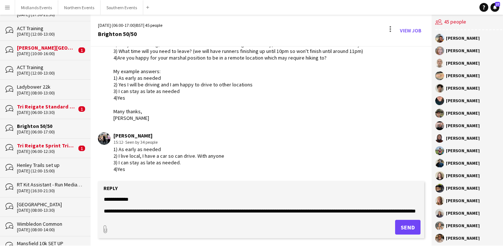
click at [134, 200] on textarea "**********" at bounding box center [261, 205] width 316 height 19
click at [145, 200] on textarea "**********" at bounding box center [261, 205] width 316 height 19
click at [104, 210] on textarea "**********" at bounding box center [261, 205] width 316 height 19
drag, startPoint x: 124, startPoint y: 210, endPoint x: 166, endPoint y: 196, distance: 44.7
click at [166, 196] on textarea "**********" at bounding box center [261, 205] width 316 height 19
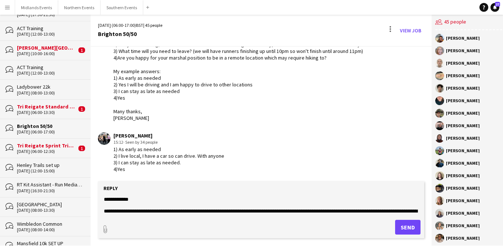
scroll to position [10, 0]
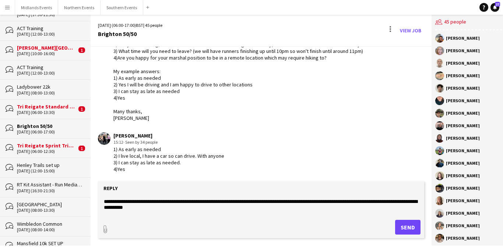
drag, startPoint x: 226, startPoint y: 208, endPoint x: 215, endPoint y: 205, distance: 11.2
click at [215, 205] on textarea "**********" at bounding box center [261, 205] width 316 height 19
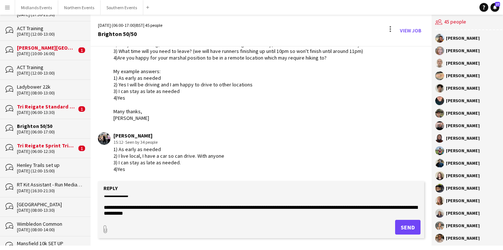
scroll to position [0, 0]
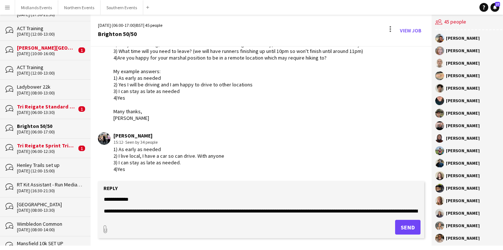
drag, startPoint x: 205, startPoint y: 205, endPoint x: 195, endPoint y: 201, distance: 10.9
click at [195, 201] on textarea "**********" at bounding box center [261, 205] width 316 height 19
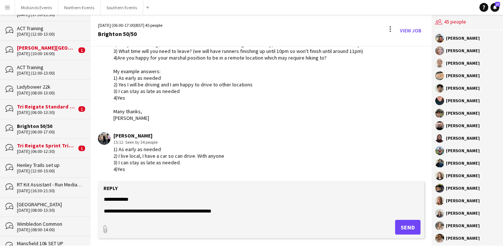
click at [102, 211] on form "**********" at bounding box center [261, 210] width 327 height 57
click at [126, 210] on textarea "**********" at bounding box center [261, 205] width 316 height 19
click at [174, 210] on textarea "**********" at bounding box center [261, 205] width 316 height 19
click at [103, 211] on textarea "**********" at bounding box center [261, 205] width 316 height 19
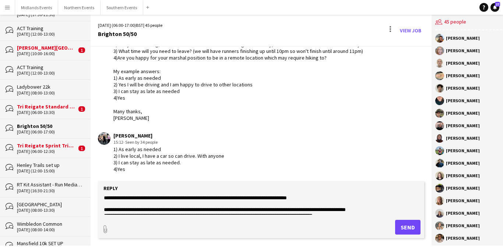
scroll to position [14, 0]
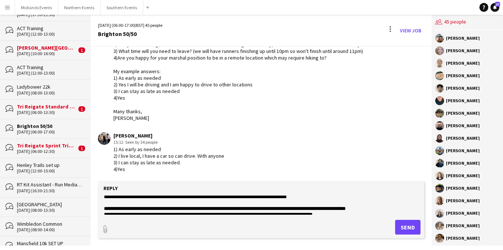
drag, startPoint x: 184, startPoint y: 210, endPoint x: 279, endPoint y: 204, distance: 95.6
click at [279, 204] on textarea "**********" at bounding box center [261, 205] width 316 height 19
click at [224, 202] on textarea "**********" at bounding box center [261, 205] width 316 height 19
click at [183, 198] on textarea "**********" at bounding box center [261, 205] width 316 height 19
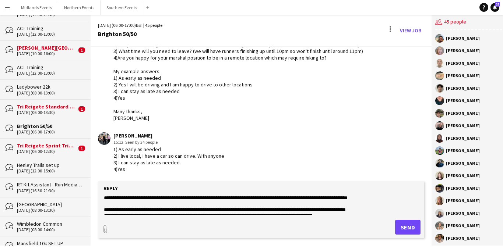
scroll to position [0, 0]
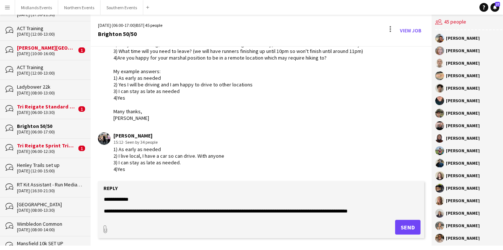
click at [103, 211] on textarea "**********" at bounding box center [261, 205] width 316 height 19
click at [185, 211] on textarea "**********" at bounding box center [261, 205] width 316 height 19
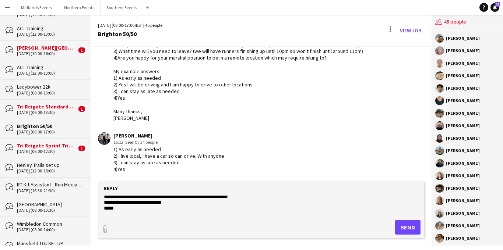
scroll to position [83, 0]
type textarea "**********"
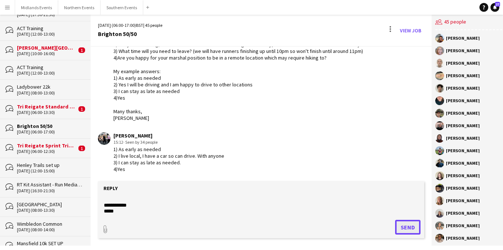
click at [399, 226] on button "Send" at bounding box center [407, 227] width 25 height 15
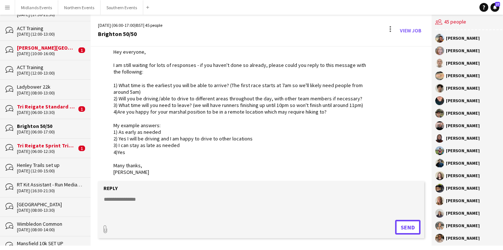
scroll to position [1756, 0]
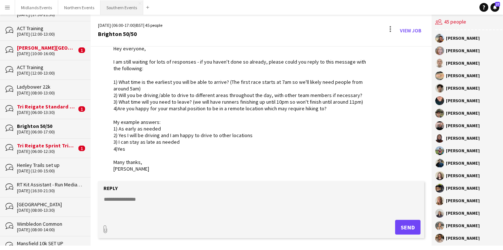
click at [110, 5] on button "Southern Events Close" at bounding box center [122, 7] width 43 height 14
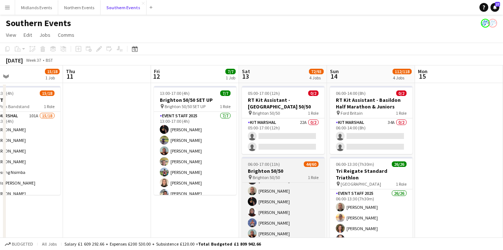
scroll to position [32, 0]
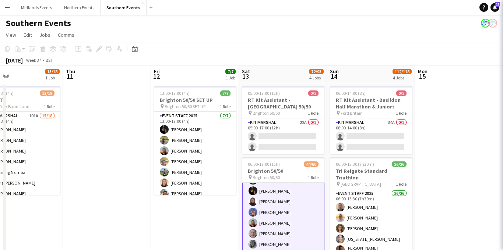
scroll to position [32, 0]
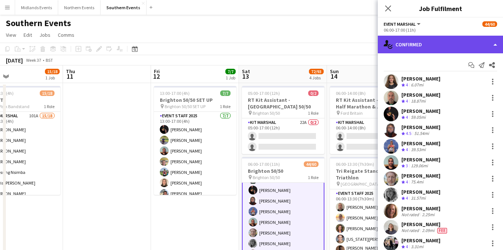
click at [446, 39] on div "single-neutral-actions-check-2 Confirmed" at bounding box center [440, 45] width 125 height 18
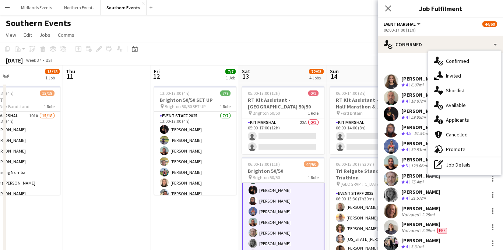
click at [451, 119] on div "single-neutral-actions-information Applicants" at bounding box center [464, 120] width 73 height 15
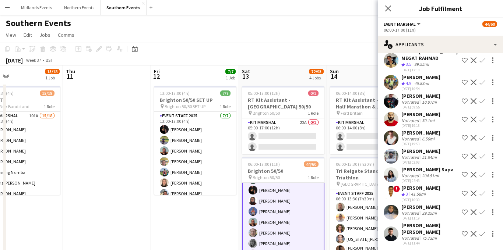
scroll to position [697, 0]
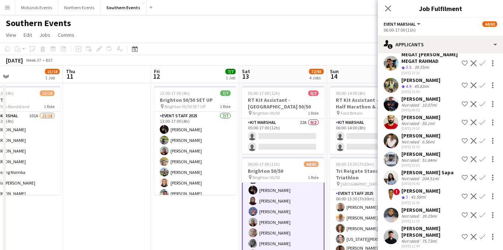
click at [483, 88] on app-icon "Confirm" at bounding box center [482, 85] width 6 height 6
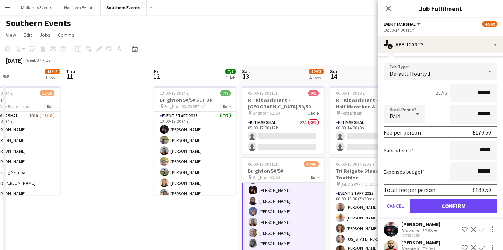
scroll to position [815, 0]
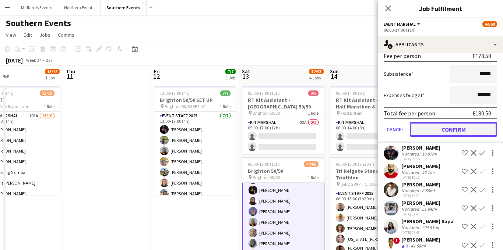
click at [450, 137] on button "Confirm" at bounding box center [453, 129] width 87 height 15
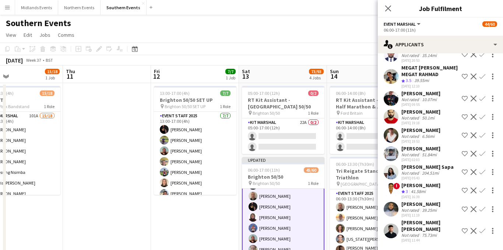
scroll to position [629, 0]
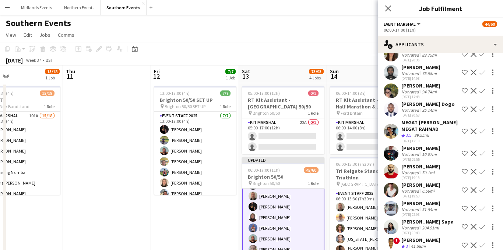
click at [483, 156] on app-icon "Confirm" at bounding box center [482, 154] width 6 height 6
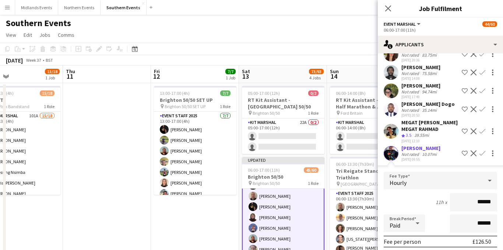
scroll to position [700, 0]
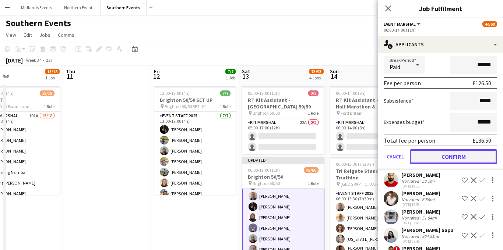
click at [446, 164] on button "Confirm" at bounding box center [453, 156] width 87 height 15
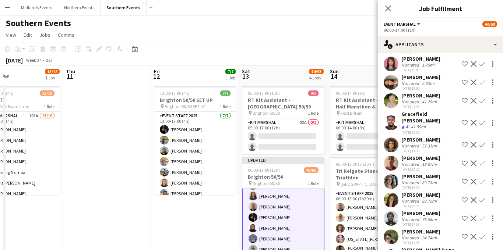
scroll to position [482, 0]
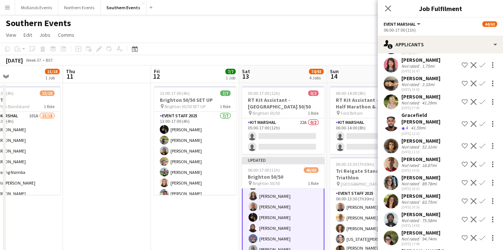
drag, startPoint x: 416, startPoint y: 129, endPoint x: 408, endPoint y: 123, distance: 9.9
click at [402, 122] on div "Gracefield [PERSON_NAME]" at bounding box center [429, 118] width 57 height 13
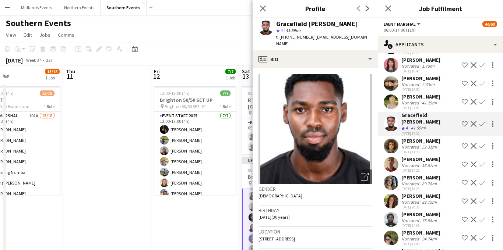
copy div "Gracefield [PERSON_NAME]"
click at [481, 127] on app-icon "Confirm" at bounding box center [482, 124] width 6 height 6
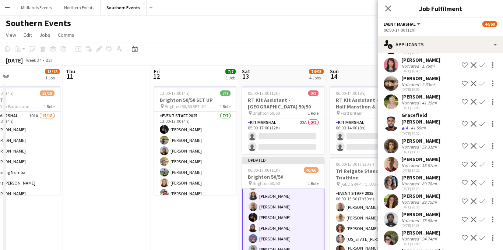
click at [483, 127] on app-icon "Confirm" at bounding box center [482, 124] width 6 height 6
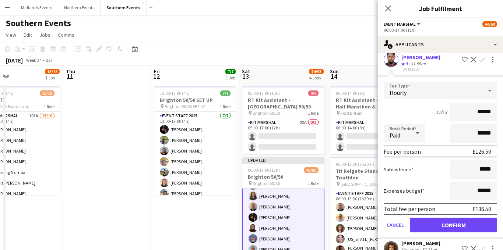
scroll to position [643, 0]
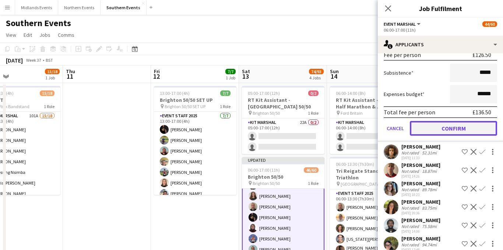
click at [451, 135] on button "Confirm" at bounding box center [453, 128] width 87 height 15
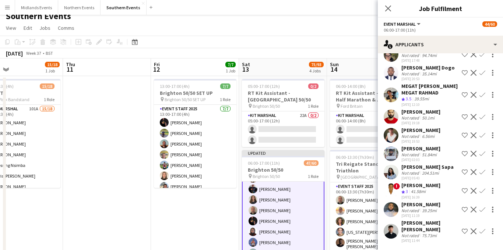
scroll to position [4, 0]
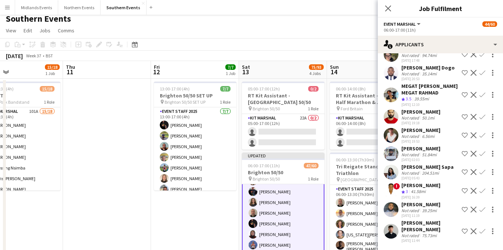
click at [483, 138] on app-icon "Confirm" at bounding box center [482, 136] width 6 height 6
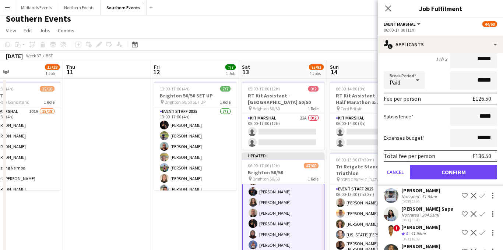
scroll to position [780, 0]
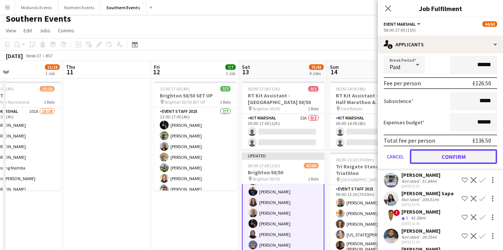
click at [448, 164] on button "Confirm" at bounding box center [453, 156] width 87 height 15
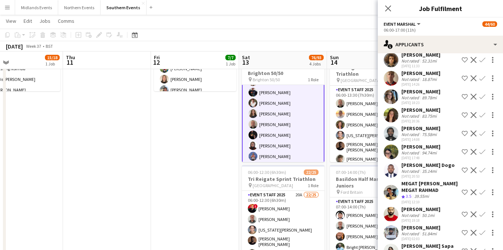
scroll to position [540, 0]
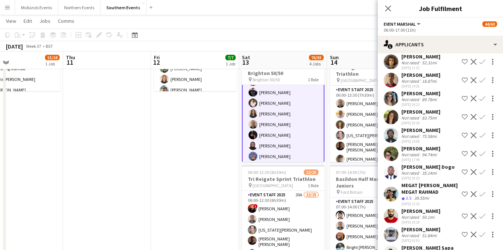
click at [426, 158] on div "94.74mi" at bounding box center [429, 155] width 18 height 6
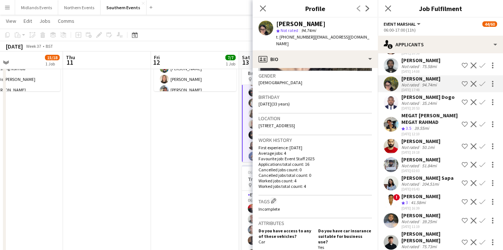
scroll to position [634, 0]
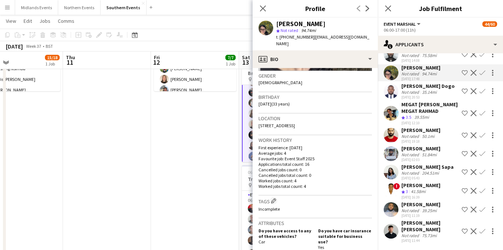
click at [416, 233] on div "Not rated" at bounding box center [410, 236] width 19 height 6
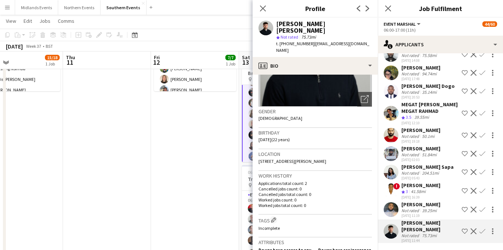
scroll to position [86, 0]
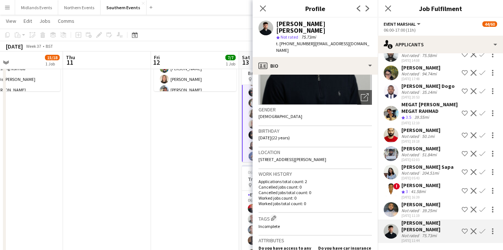
click at [413, 218] on div "[DATE] 11:19" at bounding box center [420, 216] width 39 height 5
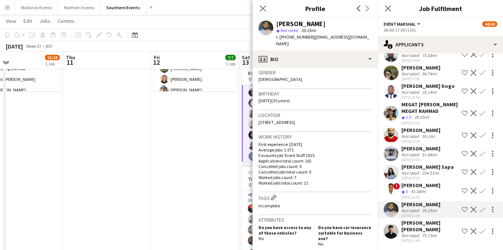
scroll to position [115, 0]
click at [408, 233] on div "Not rated" at bounding box center [410, 236] width 19 height 6
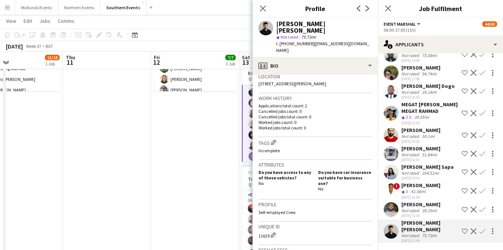
scroll to position [154, 0]
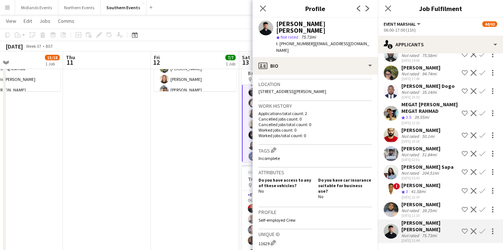
click at [443, 230] on div "Connor Donoghue Not rated 75.73mi 29-08-2025 11:44 Shortlist crew Decline Confi…" at bounding box center [440, 232] width 125 height 24
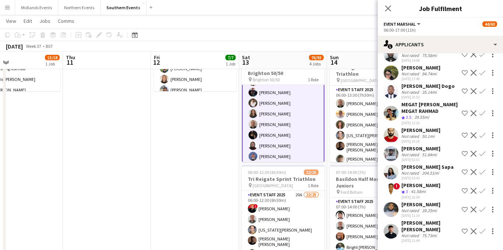
click at [483, 235] on app-icon "Confirm" at bounding box center [482, 232] width 6 height 6
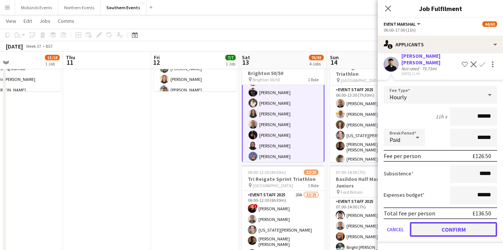
click at [443, 231] on button "Confirm" at bounding box center [453, 229] width 87 height 15
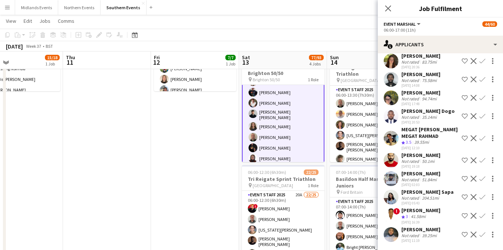
scroll to position [616, 0]
click at [414, 232] on div "[PERSON_NAME]" at bounding box center [420, 229] width 39 height 7
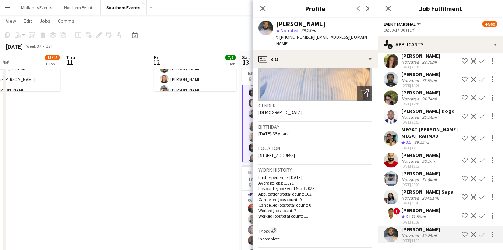
scroll to position [84, 0]
click at [417, 216] on div "41.58mi" at bounding box center [418, 217] width 18 height 6
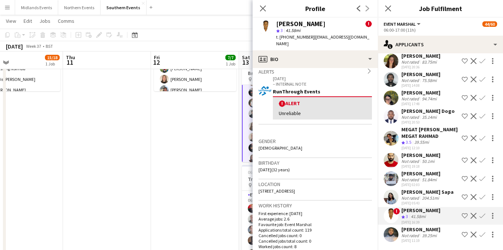
scroll to position [124, 0]
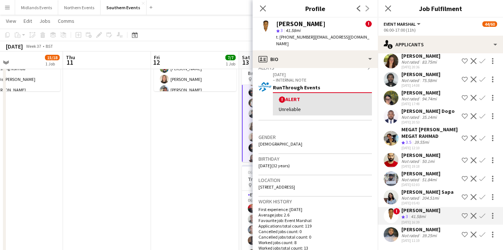
click at [420, 201] on div "[DATE] 05:43" at bounding box center [427, 203] width 52 height 5
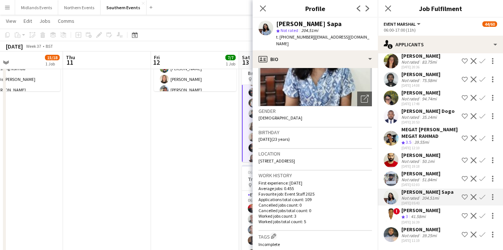
scroll to position [80, 0]
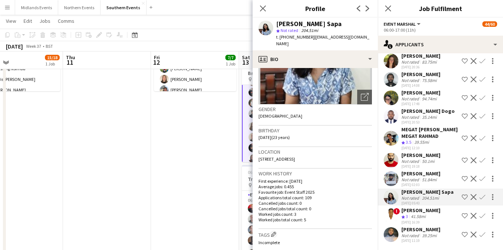
click at [418, 183] on div "[DATE] 02:03" at bounding box center [420, 185] width 39 height 5
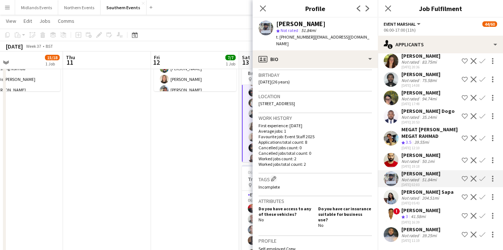
scroll to position [134, 0]
click at [418, 158] on div "[PERSON_NAME]" at bounding box center [420, 155] width 39 height 7
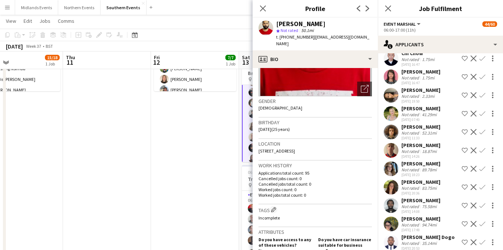
scroll to position [467, 0]
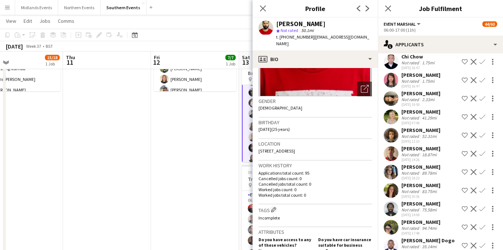
click at [419, 158] on div "Not rated" at bounding box center [410, 155] width 19 height 6
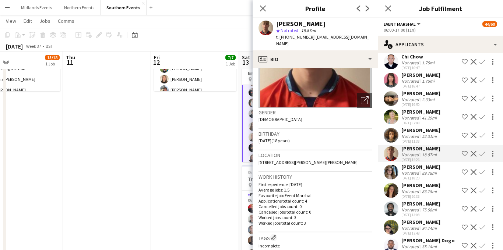
scroll to position [77, 0]
click at [481, 157] on app-icon "Confirm" at bounding box center [482, 154] width 6 height 6
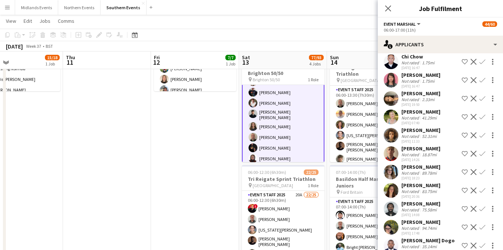
click at [482, 157] on app-icon "Confirm" at bounding box center [482, 154] width 6 height 6
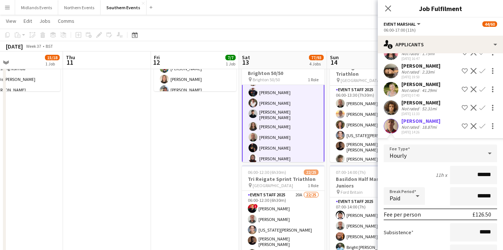
scroll to position [542, 0]
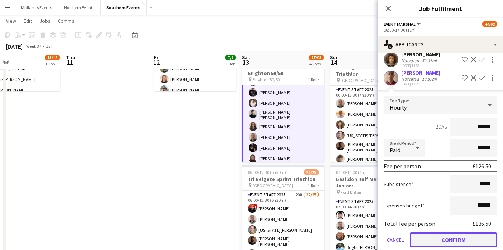
click at [432, 241] on button "Confirm" at bounding box center [453, 240] width 87 height 15
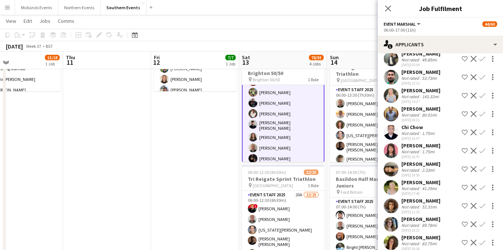
scroll to position [384, 0]
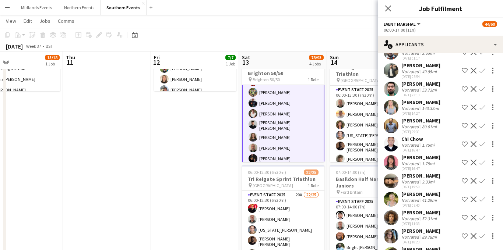
click at [388, 10] on icon "Close pop-in" at bounding box center [388, 9] width 6 height 6
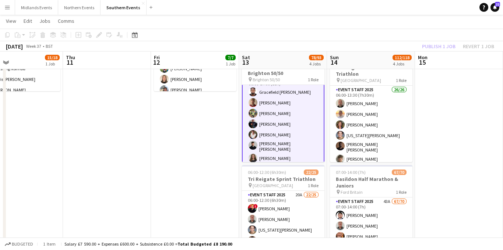
scroll to position [0, 0]
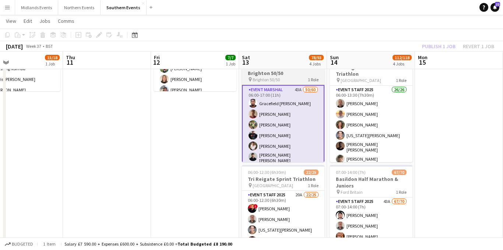
click at [283, 79] on div "pin Brighton 50/50 1 Role" at bounding box center [283, 80] width 82 height 6
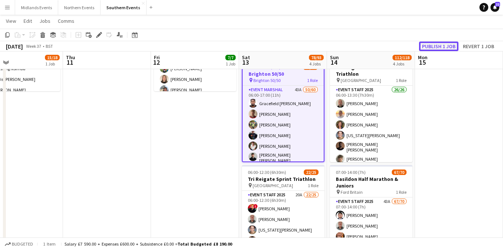
click at [435, 46] on button "Publish 1 job" at bounding box center [438, 47] width 39 height 10
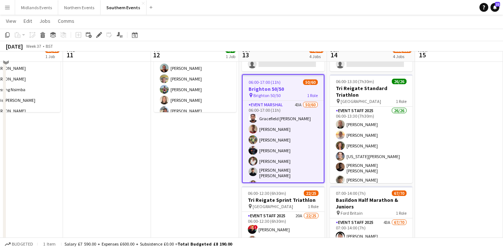
scroll to position [75, 0]
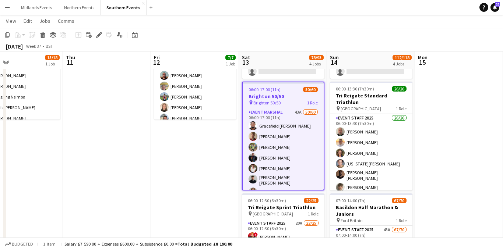
click at [8, 7] on app-icon "Menu" at bounding box center [7, 7] width 6 height 6
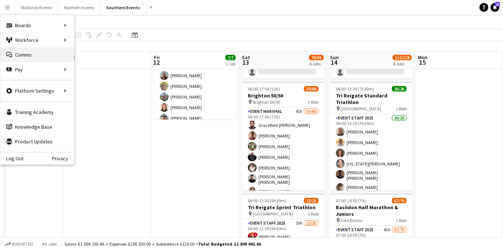
click at [52, 57] on link "Comms Comms" at bounding box center [37, 54] width 74 height 15
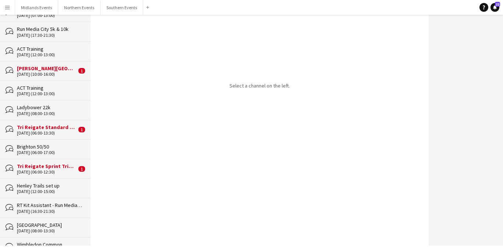
scroll to position [532, 0]
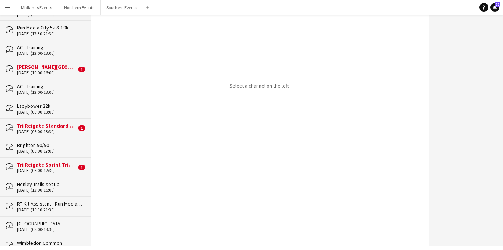
click at [50, 149] on div "[DATE] (06:00-17:00)" at bounding box center [50, 151] width 66 height 5
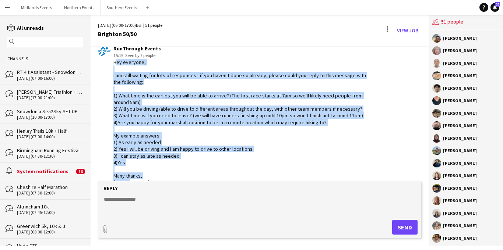
scroll to position [1756, 0]
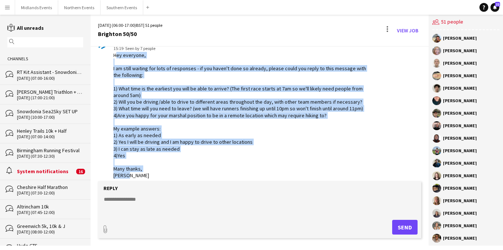
drag, startPoint x: 113, startPoint y: 56, endPoint x: 138, endPoint y: 177, distance: 123.4
copy div "Hey everyone, I am still waiting for lots of responses - if you haven't done so…"
click at [110, 14] on button "Southern Events Close" at bounding box center [122, 7] width 43 height 14
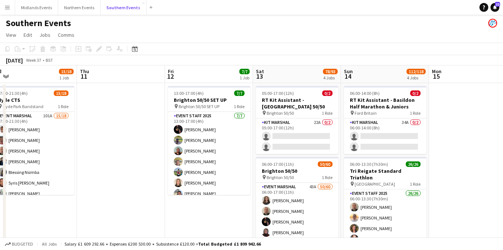
scroll to position [0, 275]
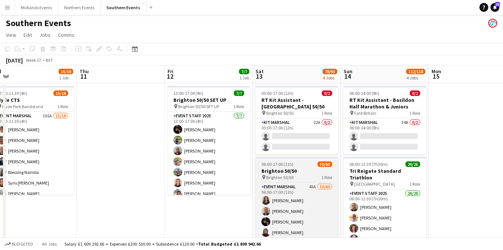
click at [288, 169] on h3 "Brighton 50/50" at bounding box center [297, 171] width 82 height 7
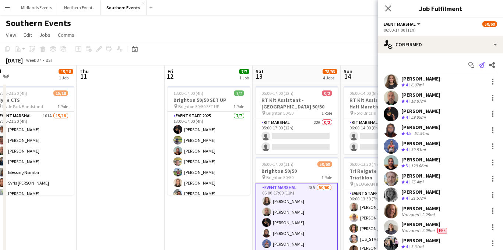
click at [482, 65] on icon "Send notification" at bounding box center [482, 65] width 6 height 6
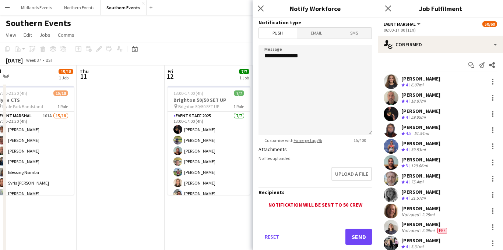
click at [314, 36] on span "Email" at bounding box center [316, 33] width 39 height 11
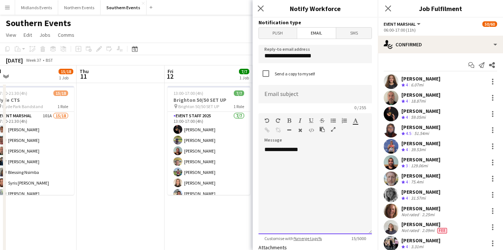
click at [314, 148] on div "**********" at bounding box center [314, 190] width 113 height 88
click at [307, 152] on div "**********" at bounding box center [314, 190] width 113 height 88
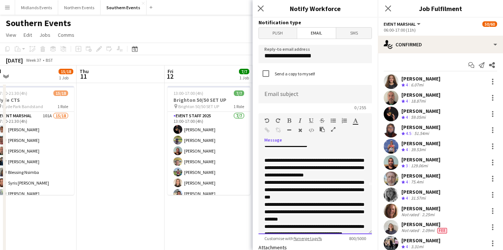
scroll to position [0, 0]
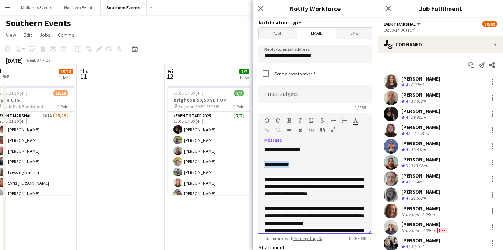
drag, startPoint x: 296, startPoint y: 161, endPoint x: 264, endPoint y: 162, distance: 32.0
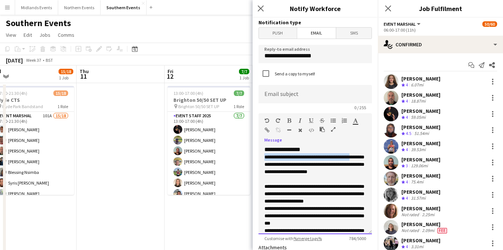
drag, startPoint x: 351, startPoint y: 164, endPoint x: 260, endPoint y: 167, distance: 91.7
click at [260, 167] on div "**********" at bounding box center [314, 190] width 113 height 88
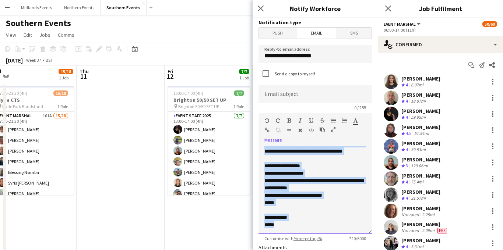
scroll to position [126, 0]
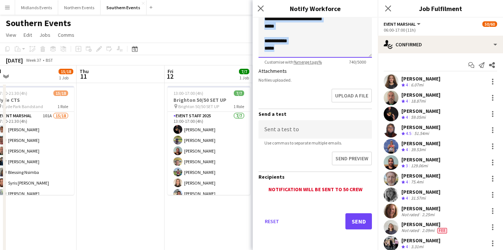
drag, startPoint x: 263, startPoint y: 165, endPoint x: 358, endPoint y: 250, distance: 127.2
click at [358, 250] on form "**********" at bounding box center [315, 45] width 125 height 409
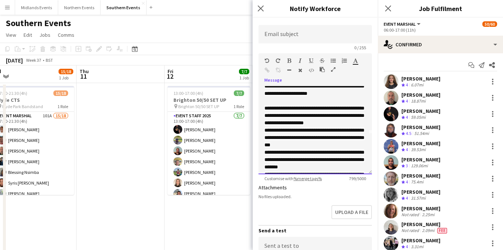
scroll to position [0, 0]
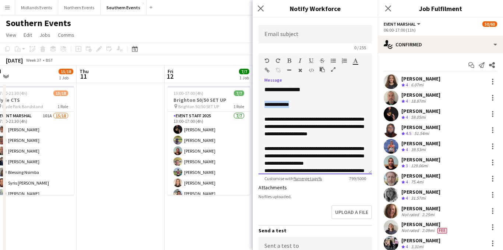
drag, startPoint x: 299, startPoint y: 105, endPoint x: 253, endPoint y: 105, distance: 45.7
click at [253, 105] on form "**********" at bounding box center [315, 162] width 125 height 409
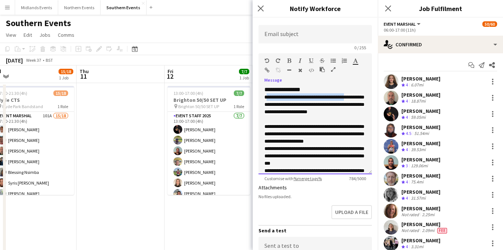
drag, startPoint x: 347, startPoint y: 106, endPoint x: 265, endPoint y: 102, distance: 81.9
click at [265, 102] on span "**********" at bounding box center [314, 186] width 100 height 182
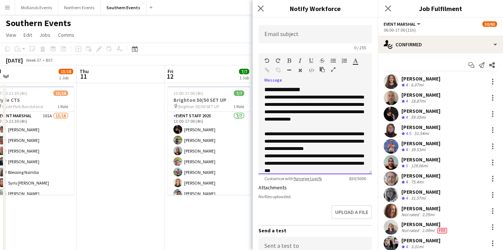
scroll to position [46, 0]
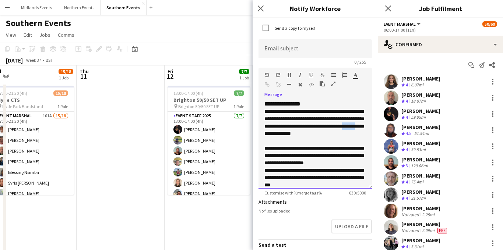
drag, startPoint x: 329, startPoint y: 142, endPoint x: 347, endPoint y: 142, distance: 18.4
click at [347, 142] on span "**********" at bounding box center [314, 203] width 100 height 189
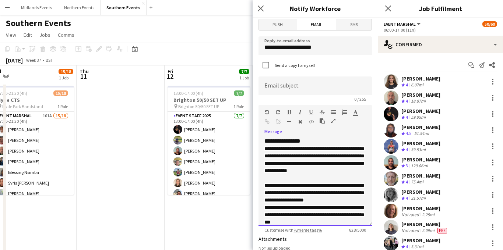
scroll to position [0, 0]
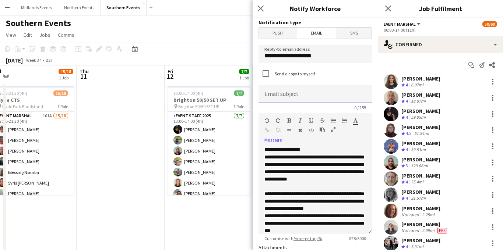
click at [292, 93] on input at bounding box center [314, 94] width 113 height 18
type input "**********"
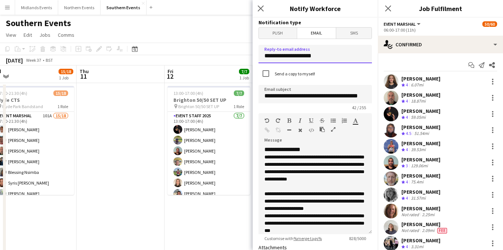
scroll to position [0, 0]
drag, startPoint x: 322, startPoint y: 58, endPoint x: 239, endPoint y: 58, distance: 83.2
type input "**********"
click at [263, 96] on input "**********" at bounding box center [314, 94] width 113 height 18
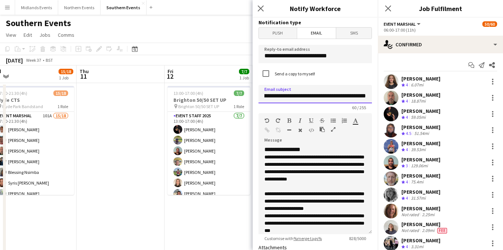
scroll to position [0, 53]
drag, startPoint x: 299, startPoint y: 98, endPoint x: 367, endPoint y: 101, distance: 67.8
click at [368, 96] on input "**********" at bounding box center [314, 94] width 113 height 18
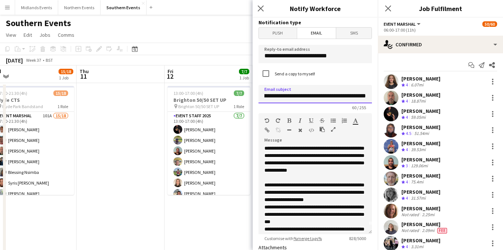
scroll to position [11, 0]
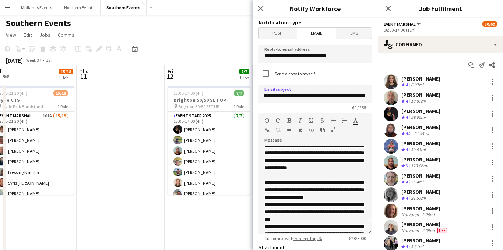
type input "**********"
click at [263, 161] on div "**********" at bounding box center [314, 190] width 113 height 88
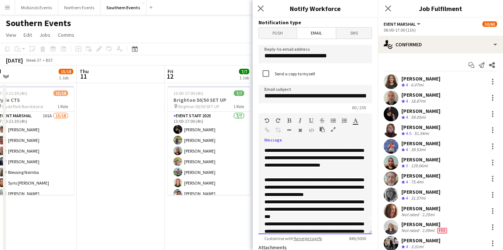
scroll to position [13, 0]
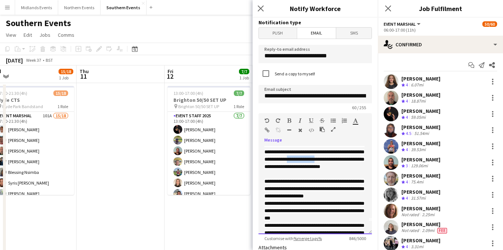
drag, startPoint x: 352, startPoint y: 168, endPoint x: 286, endPoint y: 176, distance: 65.7
click at [286, 176] on span "**********" at bounding box center [314, 236] width 100 height 189
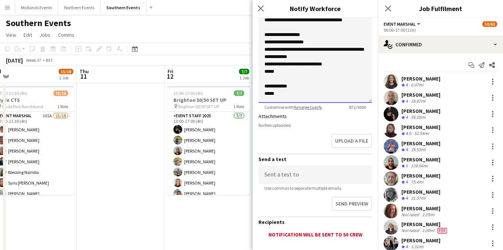
scroll to position [177, 0]
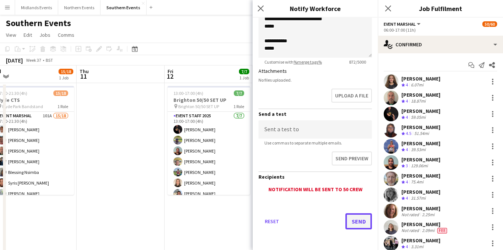
click at [357, 219] on button "Send" at bounding box center [358, 222] width 27 height 16
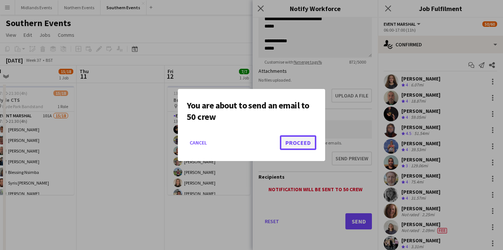
click at [295, 142] on button "Proceed" at bounding box center [298, 142] width 36 height 15
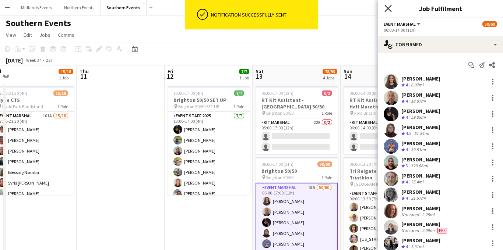
click at [387, 7] on icon at bounding box center [387, 8] width 7 height 7
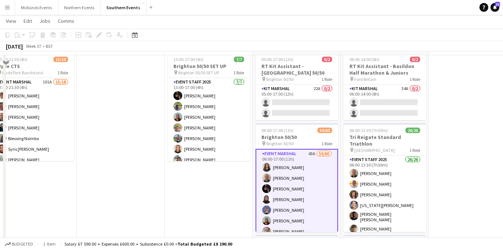
scroll to position [35, 0]
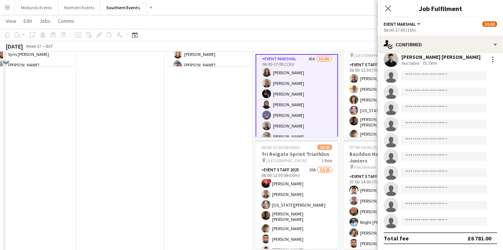
scroll to position [194, 0]
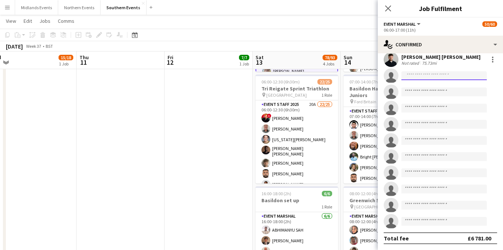
click at [417, 74] on input at bounding box center [443, 75] width 85 height 9
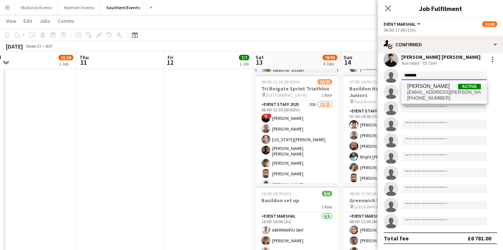
type input "*******"
click at [434, 91] on span "abby.sadler@runthrough.co.uk" at bounding box center [444, 92] width 74 height 6
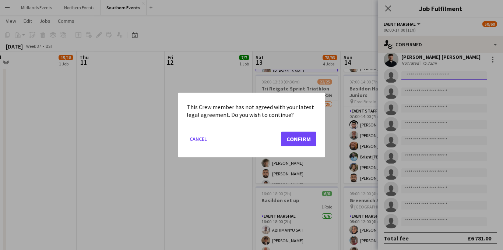
scroll to position [0, 0]
click at [302, 141] on button "Confirm" at bounding box center [298, 139] width 35 height 15
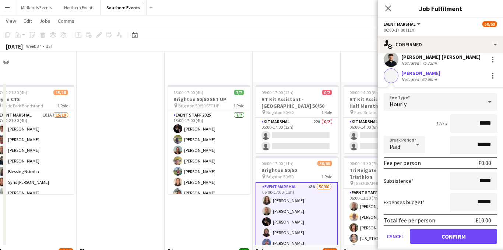
scroll to position [194, 0]
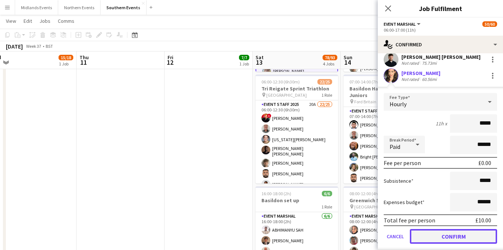
click at [446, 234] on button "Confirm" at bounding box center [453, 236] width 87 height 15
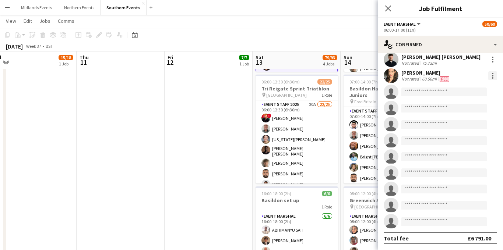
click at [489, 74] on div at bounding box center [492, 75] width 9 height 9
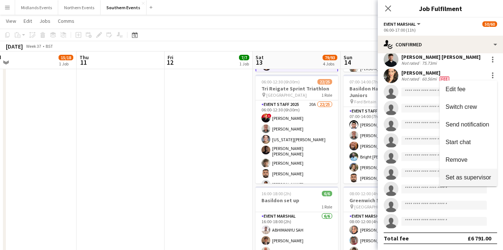
click at [461, 177] on span "Set as supervisor" at bounding box center [469, 178] width 46 height 6
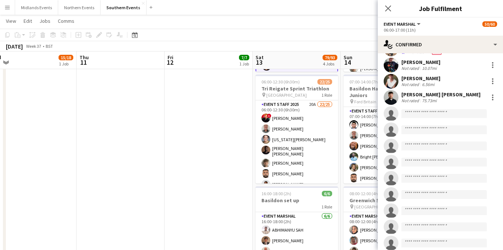
scroll to position [837, 0]
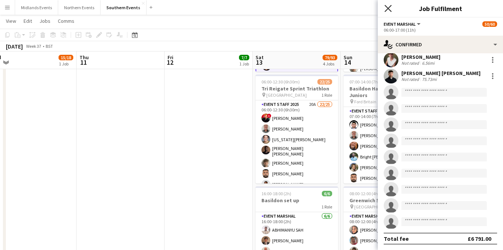
click at [386, 9] on icon "Close pop-in" at bounding box center [387, 8] width 7 height 7
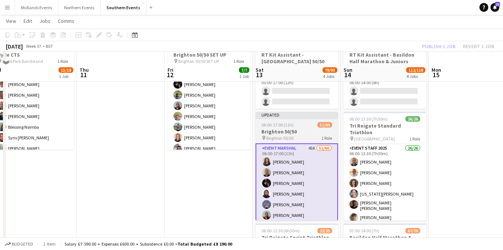
scroll to position [41, 0]
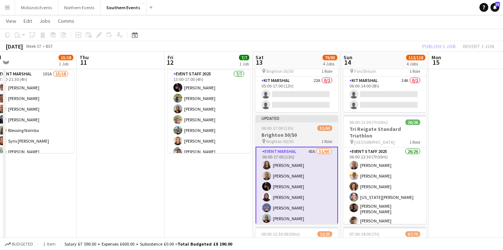
click at [293, 139] on div "pin Brighton 50/50 1 Role" at bounding box center [297, 141] width 82 height 6
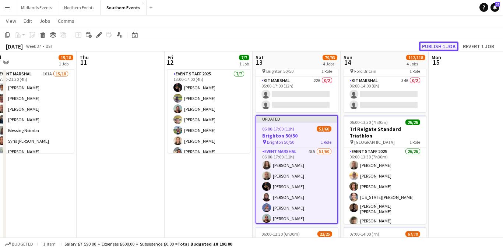
click at [437, 47] on button "Publish 1 job" at bounding box center [438, 47] width 39 height 10
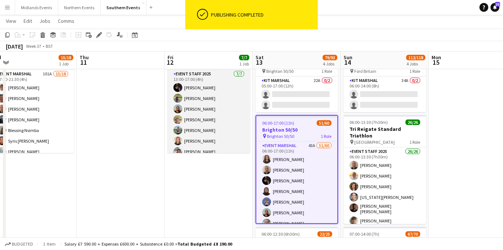
click at [208, 132] on app-card-role "Event Staff 2025 7/7 13:00-17:00 (4h) Neil Packman Gary Marsland Arron Cox Ian …" at bounding box center [209, 114] width 82 height 89
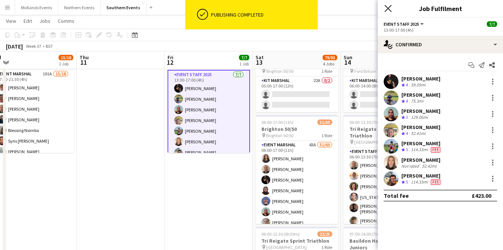
click at [386, 6] on icon at bounding box center [387, 8] width 7 height 7
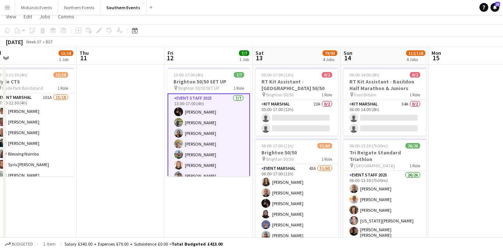
scroll to position [12, 0]
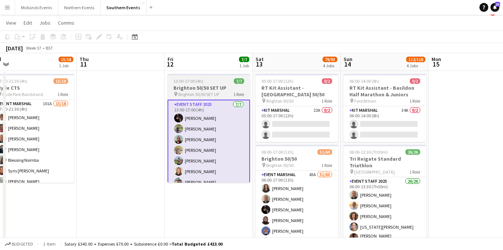
click at [194, 96] on span "Brighton 50/50 SET UP" at bounding box center [198, 95] width 41 height 6
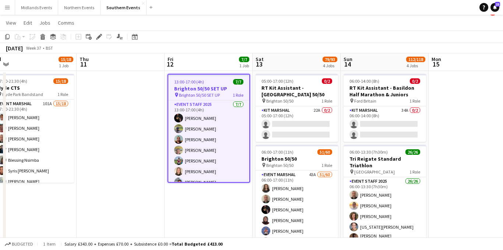
click at [98, 37] on icon at bounding box center [99, 37] width 4 height 4
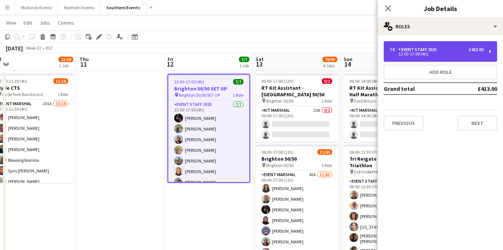
click at [441, 52] on div "13:00-17:00 (4h)" at bounding box center [437, 54] width 94 height 4
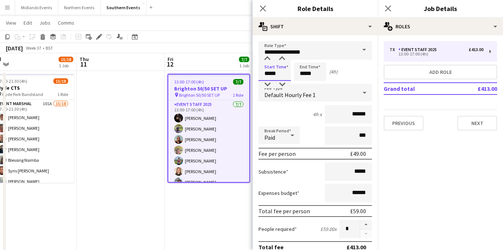
click at [269, 74] on input "*****" at bounding box center [274, 72] width 32 height 18
click at [268, 85] on div at bounding box center [267, 84] width 15 height 7
type input "*****"
click at [268, 85] on div at bounding box center [267, 84] width 15 height 7
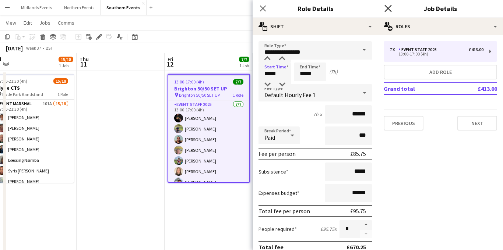
click at [391, 5] on icon "Close pop-in" at bounding box center [387, 8] width 7 height 7
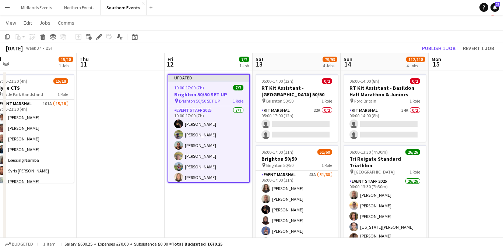
click at [215, 98] on span "Brighton 50/50 SET UP" at bounding box center [199, 101] width 41 height 6
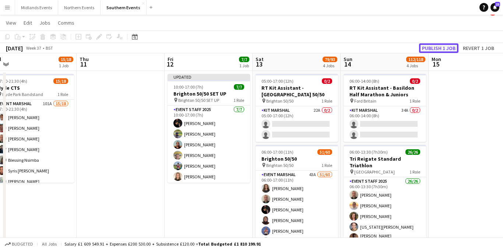
click at [443, 49] on button "Publish 1 job" at bounding box center [438, 48] width 39 height 10
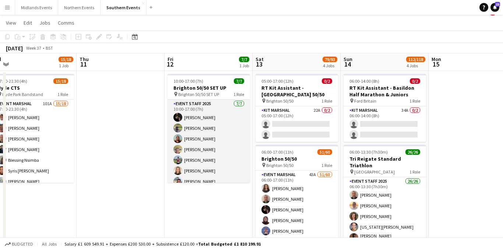
click at [210, 127] on app-card-role "Event Staff 2025 7/7 10:00-17:00 (7h) Neil Packman Gary Marsland Arron Cox Ian …" at bounding box center [209, 144] width 82 height 89
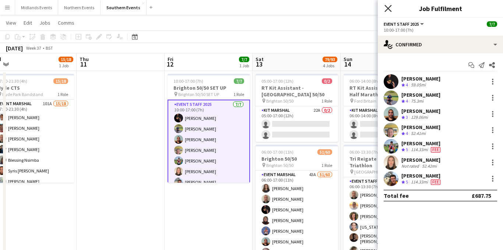
click at [388, 8] on icon at bounding box center [387, 8] width 7 height 7
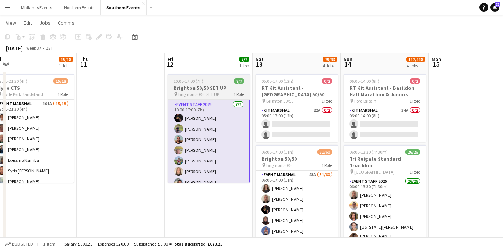
click at [204, 89] on h3 "Brighton 50/50 SET UP" at bounding box center [209, 88] width 82 height 7
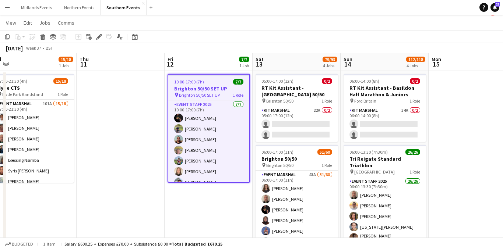
click at [97, 36] on icon "Edit" at bounding box center [99, 37] width 6 height 6
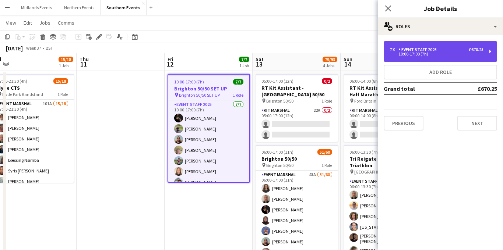
click at [429, 49] on div "Event Staff 2025" at bounding box center [418, 49] width 41 height 5
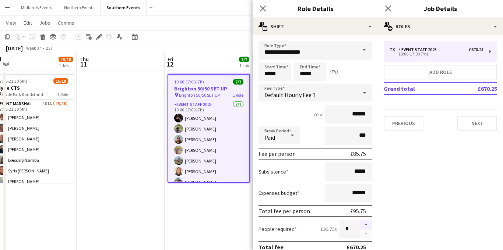
click at [364, 226] on button "button" at bounding box center [366, 225] width 12 height 10
type input "*"
click at [387, 7] on icon at bounding box center [387, 8] width 7 height 7
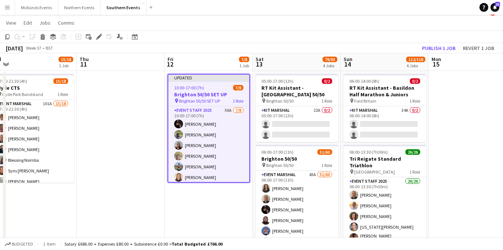
click at [215, 101] on span "Brighton 50/50 SET UP" at bounding box center [199, 101] width 41 height 6
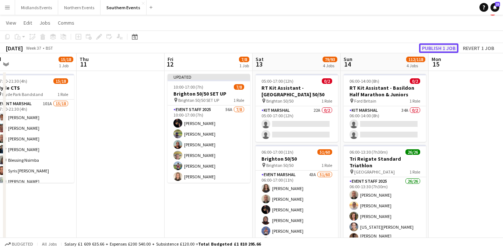
click at [430, 49] on button "Publish 1 job" at bounding box center [438, 48] width 39 height 10
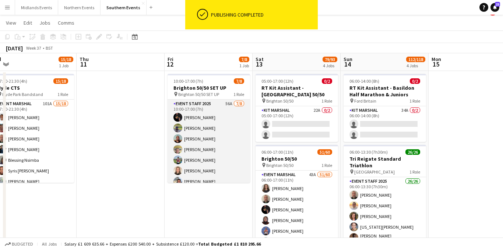
click at [218, 157] on app-card-role "Event Staff 2025 56A 7/8 10:00-17:00 (7h) Neil Packman Gary Marsland Arron Cox …" at bounding box center [209, 150] width 82 height 100
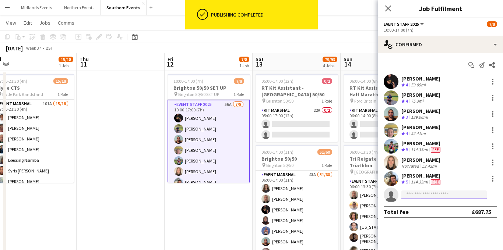
click at [436, 195] on input at bounding box center [443, 195] width 85 height 9
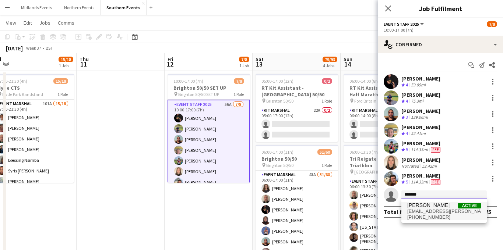
type input "*******"
click at [420, 208] on span "Abby Sadler" at bounding box center [428, 206] width 42 height 6
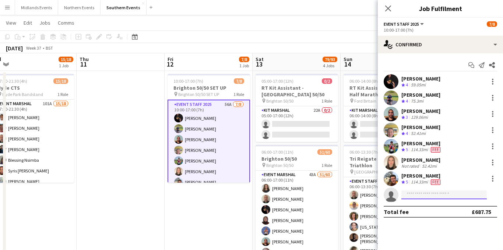
scroll to position [0, 0]
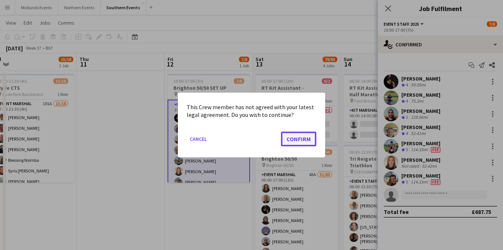
click at [298, 142] on button "Confirm" at bounding box center [298, 139] width 35 height 15
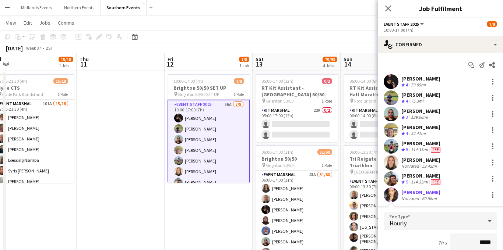
scroll to position [141, 0]
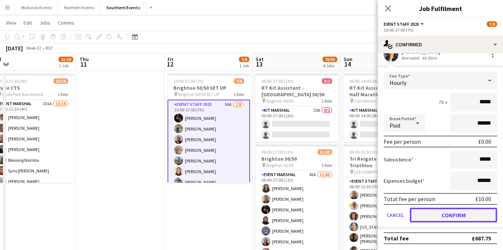
click at [455, 213] on button "Confirm" at bounding box center [453, 215] width 87 height 15
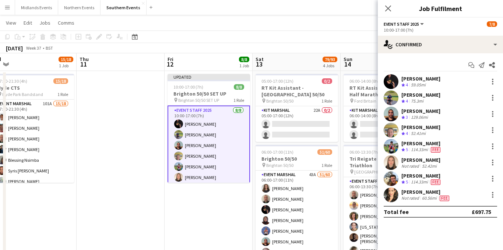
scroll to position [0, 0]
click at [493, 195] on div at bounding box center [492, 195] width 9 height 9
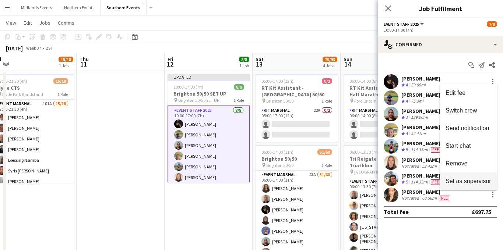
click at [462, 180] on span "Set as supervisor" at bounding box center [469, 181] width 46 height 6
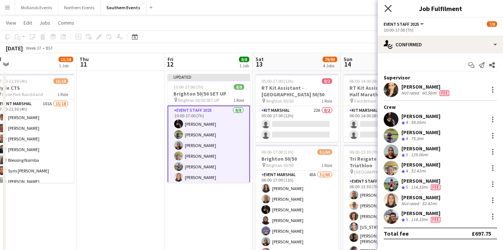
click at [388, 11] on icon "Close pop-in" at bounding box center [387, 8] width 7 height 7
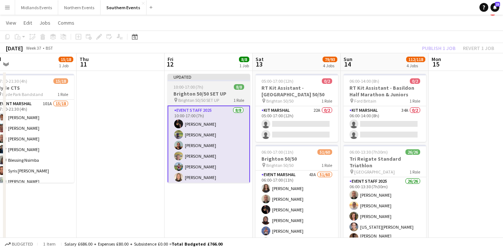
click at [210, 89] on div "10:00-17:00 (7h) 8/8" at bounding box center [209, 87] width 82 height 6
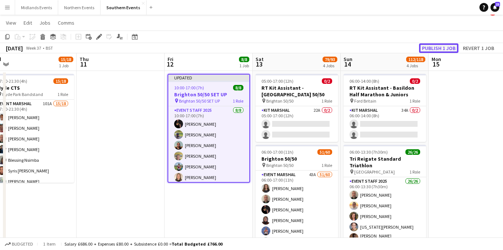
click at [439, 46] on button "Publish 1 job" at bounding box center [438, 48] width 39 height 10
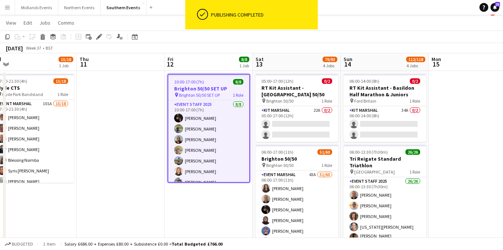
click at [190, 87] on h3 "Brighton 50/50 SET UP" at bounding box center [208, 88] width 81 height 7
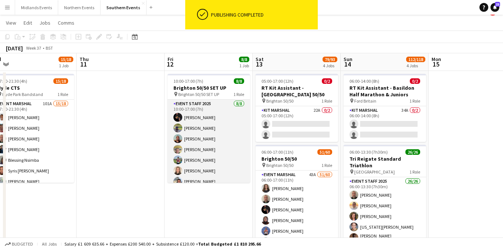
click at [191, 122] on app-card-role "Event Staff 2025 8/8 10:00-17:00 (7h) Neil Packman Gary Marsland Arron Cox Ian …" at bounding box center [209, 150] width 82 height 100
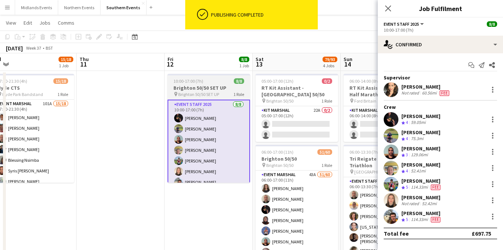
click at [204, 92] on span "Brighton 50/50 SET UP" at bounding box center [198, 95] width 41 height 6
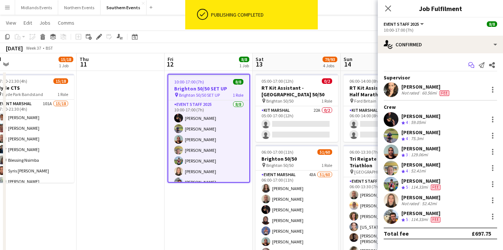
click at [471, 64] on icon "Start chat" at bounding box center [471, 65] width 6 height 6
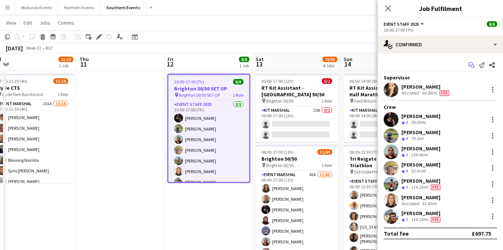
click at [471, 64] on icon "Start chat" at bounding box center [471, 65] width 6 height 6
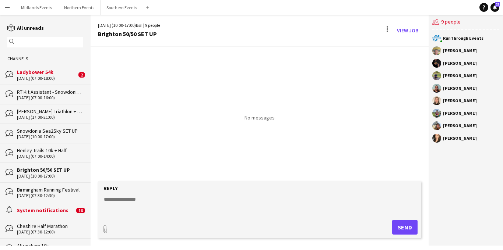
click at [115, 200] on textarea at bounding box center [261, 205] width 316 height 19
paste textarea "**********"
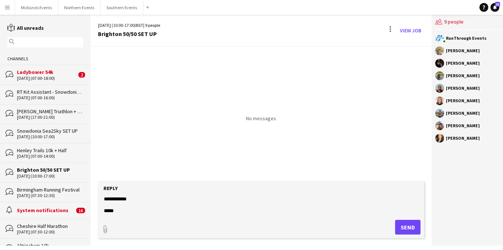
scroll to position [83, 0]
type textarea "**********"
click at [399, 228] on button "Send" at bounding box center [407, 227] width 25 height 15
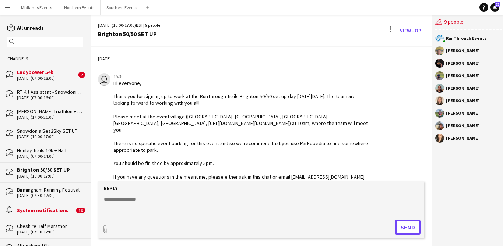
scroll to position [28, 0]
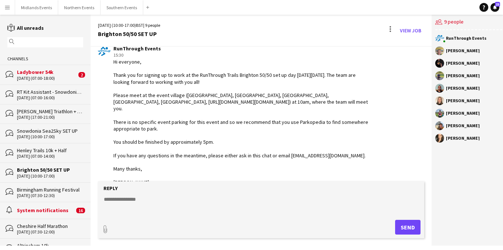
click at [41, 80] on div "[DATE] (07:00-18:00)" at bounding box center [47, 78] width 60 height 5
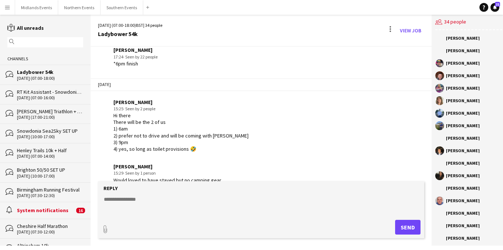
scroll to position [1364, 0]
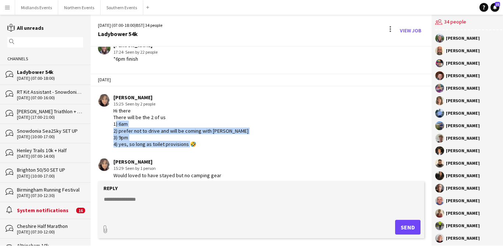
drag, startPoint x: 200, startPoint y: 141, endPoint x: 111, endPoint y: 118, distance: 91.2
click at [111, 118] on div "Sanni Aujla 15:25 · Seen by 2 people Hi there There will be the 2 of us 1) 6am …" at bounding box center [234, 121] width 273 height 54
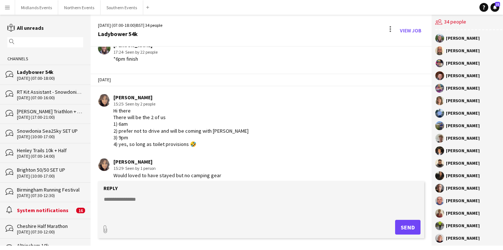
click at [183, 108] on div "Hi there There will be the 2 of us 1) 6am 2) prefer not to drive and will be co…" at bounding box center [180, 128] width 135 height 40
